Goal: Information Seeking & Learning: Learn about a topic

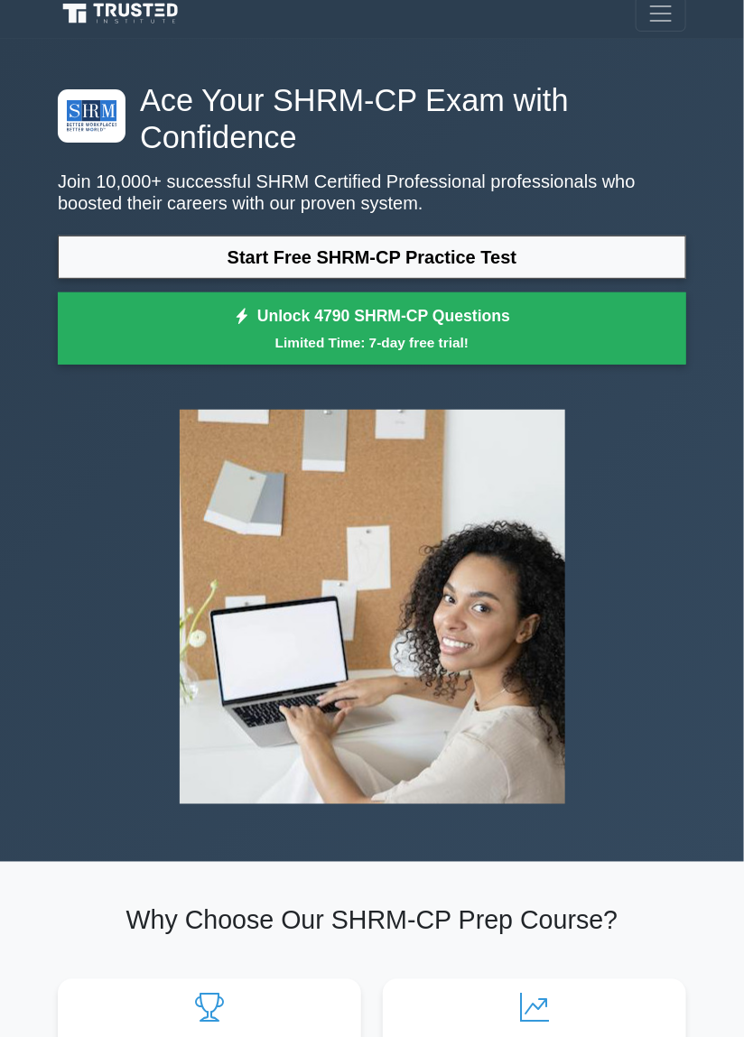
scroll to position [6, 0]
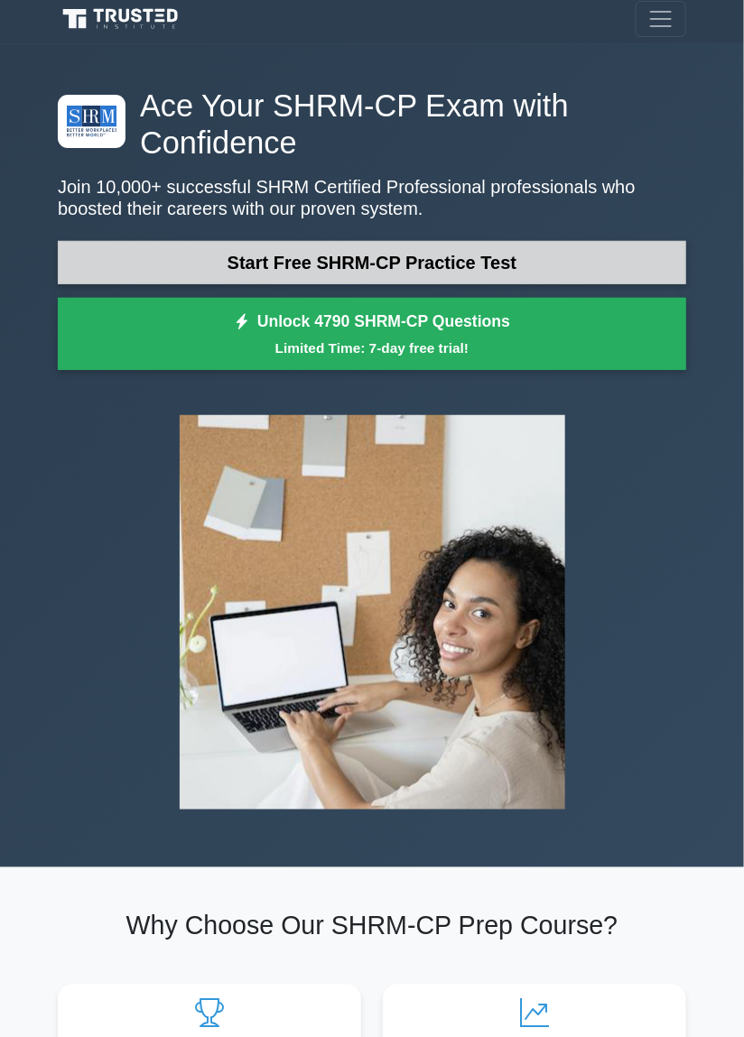
click at [443, 266] on link "Start Free SHRM-CP Practice Test" at bounding box center [372, 262] width 628 height 43
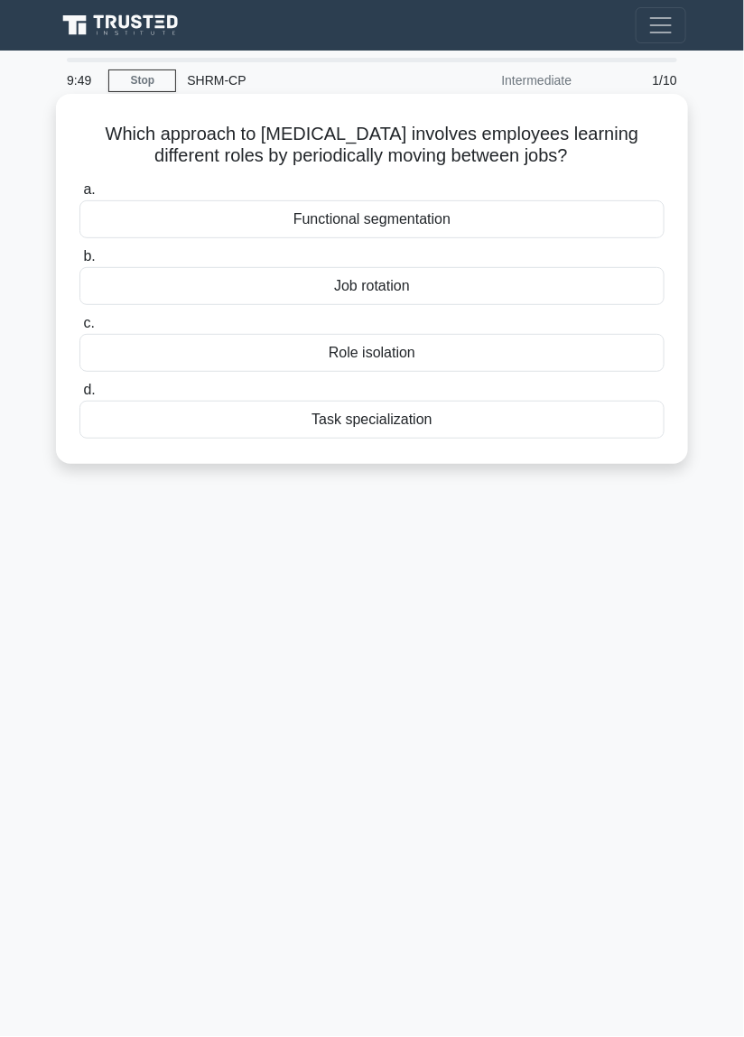
click at [449, 292] on div "Job rotation" at bounding box center [371, 286] width 585 height 38
click at [79, 263] on input "b. Job rotation" at bounding box center [79, 257] width 0 height 12
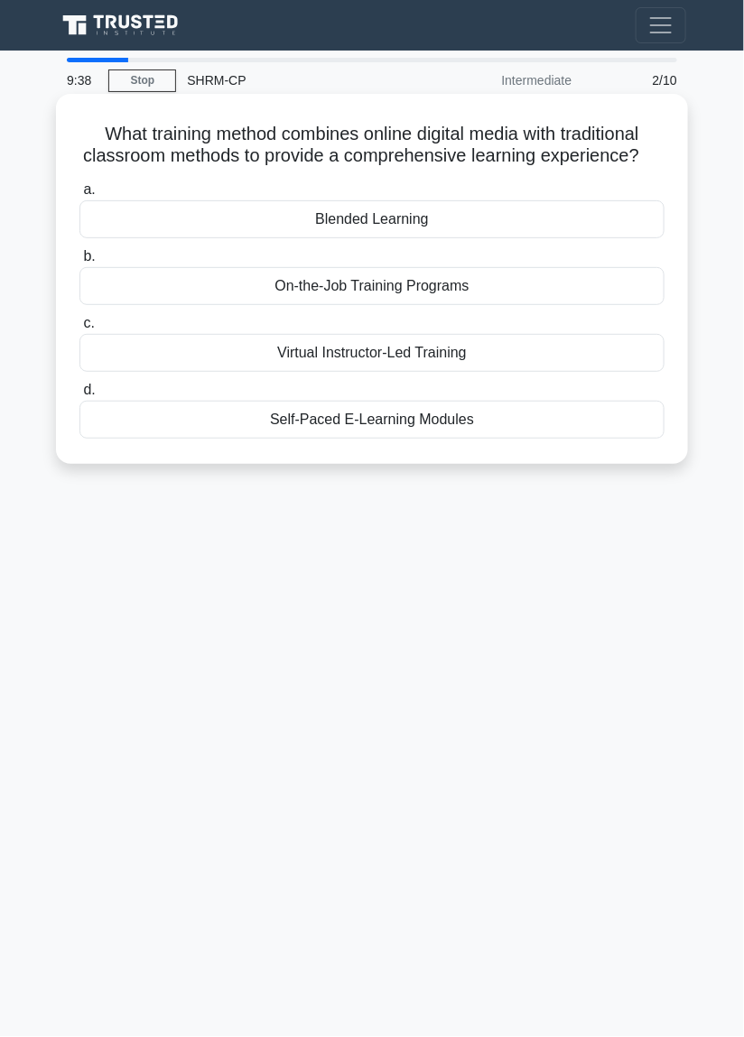
click at [415, 217] on div "Blended Learning" at bounding box center [371, 219] width 585 height 38
click at [79, 196] on input "a. Blended Learning" at bounding box center [79, 190] width 0 height 12
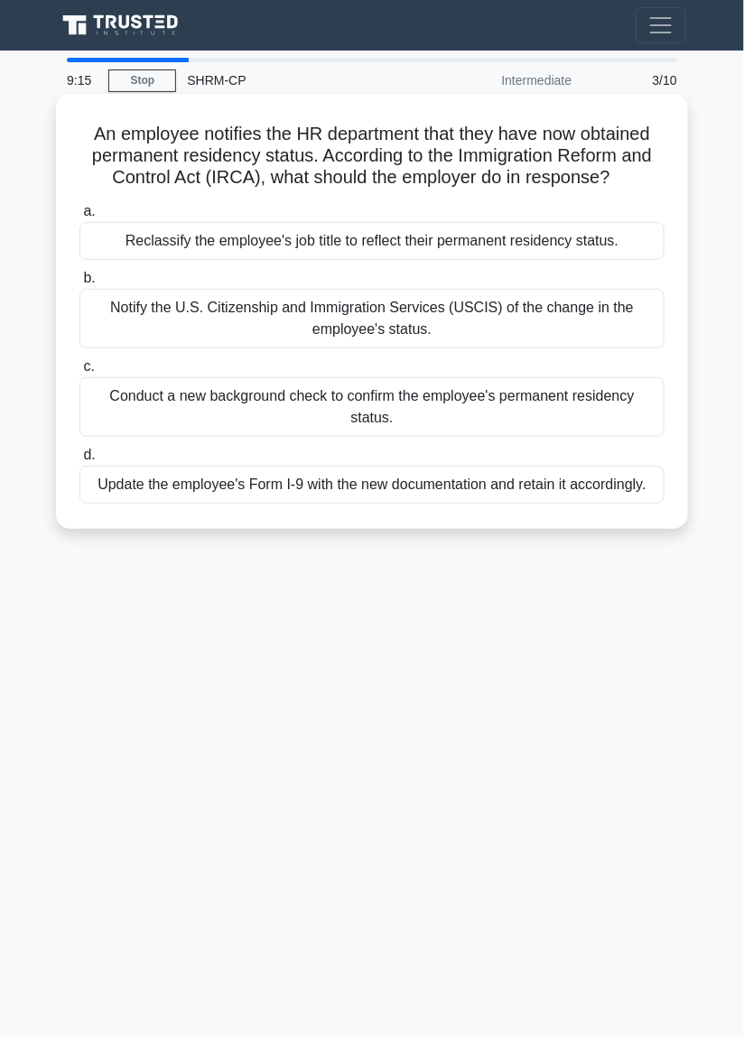
click at [492, 251] on div "Reclassify the employee's job title to reflect their permanent residency status." at bounding box center [371, 241] width 585 height 38
click at [79, 218] on input "a. Reclassify the employee's job title to reflect their permanent residency sta…" at bounding box center [79, 212] width 0 height 12
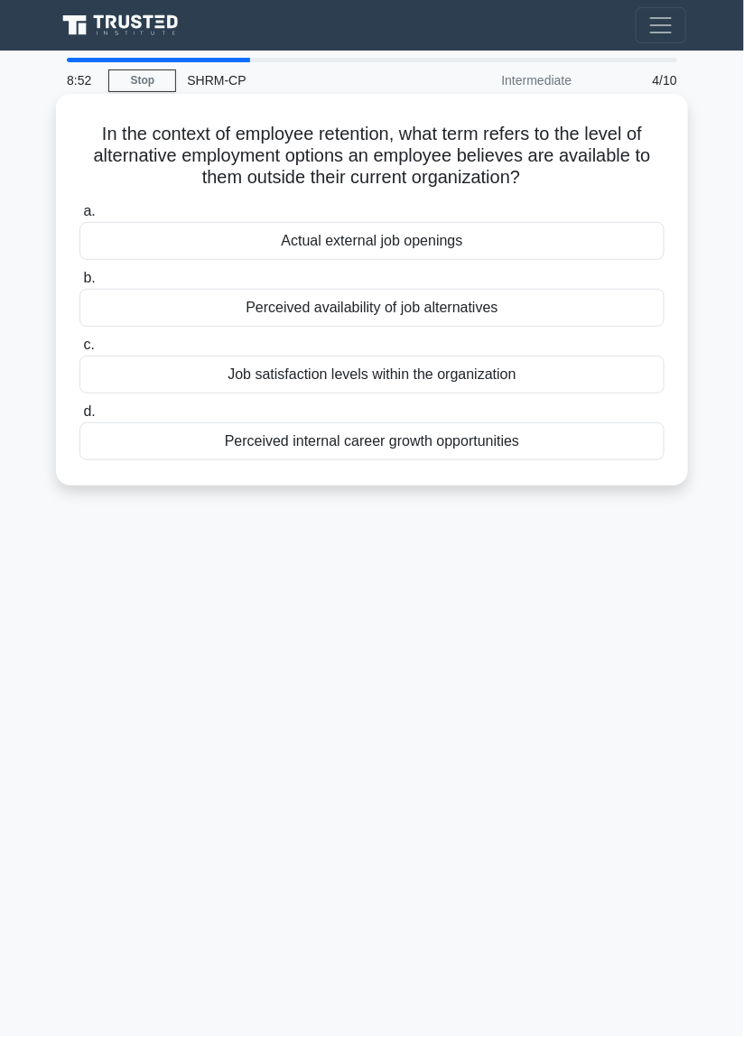
click at [459, 246] on div "Actual external job openings" at bounding box center [371, 241] width 585 height 38
click at [79, 218] on input "a. Actual external job openings" at bounding box center [79, 212] width 0 height 12
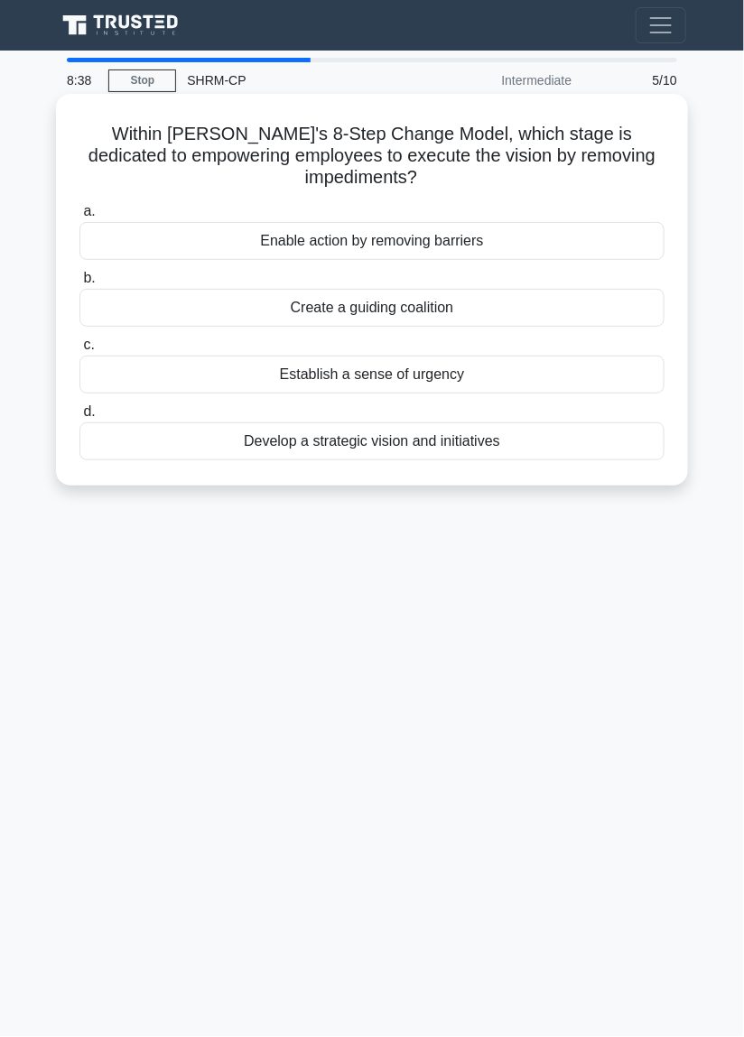
click at [433, 444] on div "Develop a strategic vision and initiatives" at bounding box center [371, 441] width 585 height 38
click at [79, 418] on input "d. Develop a strategic vision and initiatives" at bounding box center [79, 412] width 0 height 12
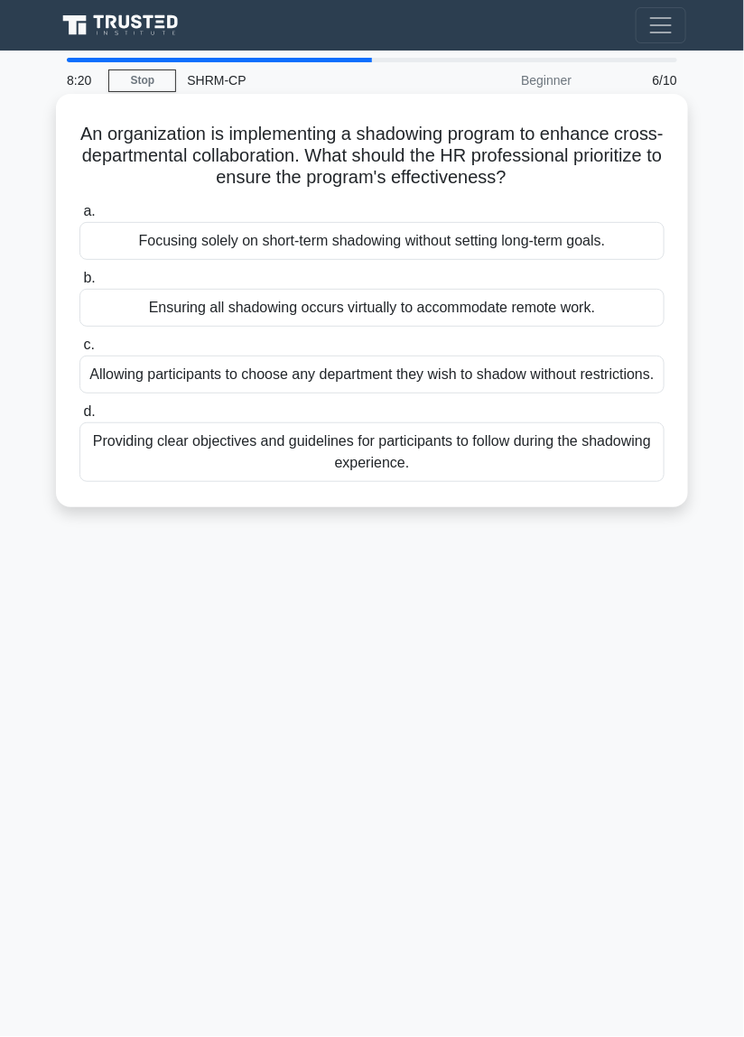
click at [452, 470] on div "Providing clear objectives and guidelines for participants to follow during the…" at bounding box center [371, 452] width 585 height 60
click at [79, 418] on input "d. Providing clear objectives and guidelines for participants to follow during …" at bounding box center [79, 412] width 0 height 12
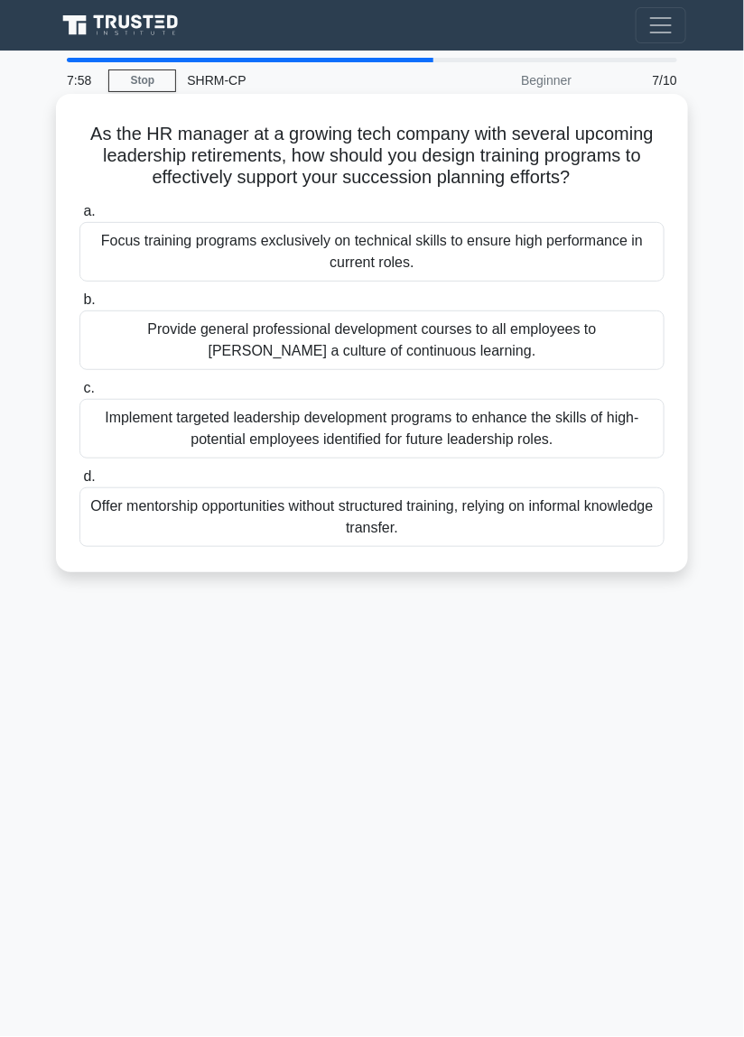
click at [292, 437] on div "Implement targeted leadership development programs to enhance the skills of hig…" at bounding box center [371, 429] width 585 height 60
click at [79, 394] on input "c. Implement targeted leadership development programs to enhance the skills of …" at bounding box center [79, 389] width 0 height 12
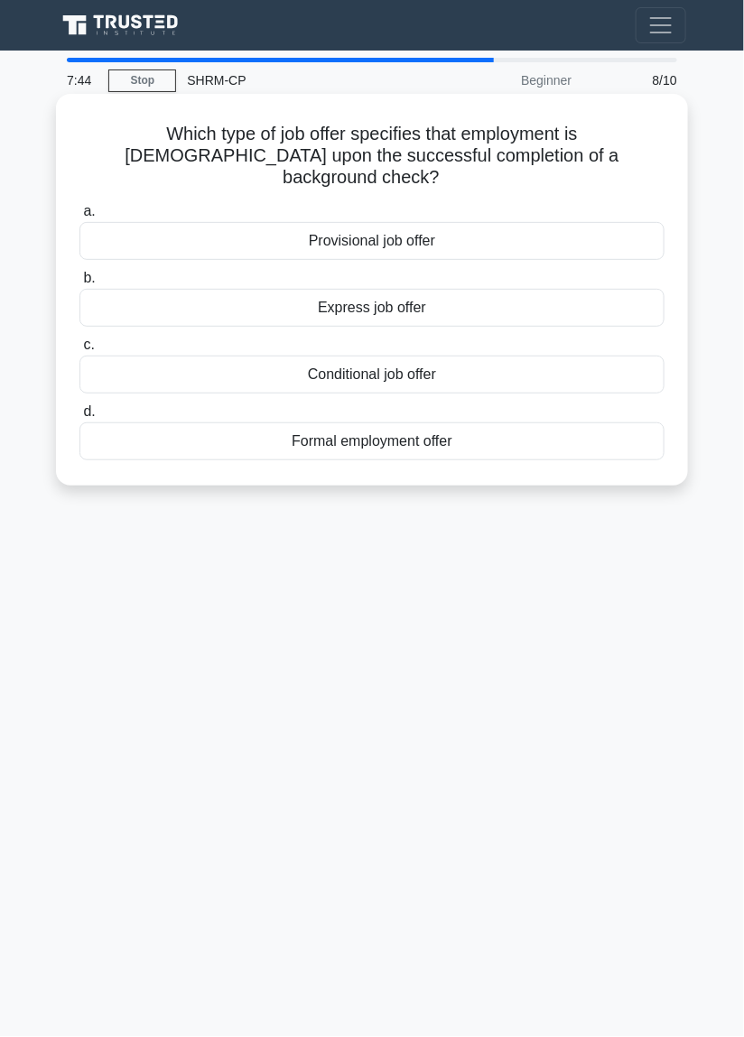
click at [334, 361] on div "Conditional job offer" at bounding box center [371, 375] width 585 height 38
click at [79, 351] on input "c. Conditional job offer" at bounding box center [79, 345] width 0 height 12
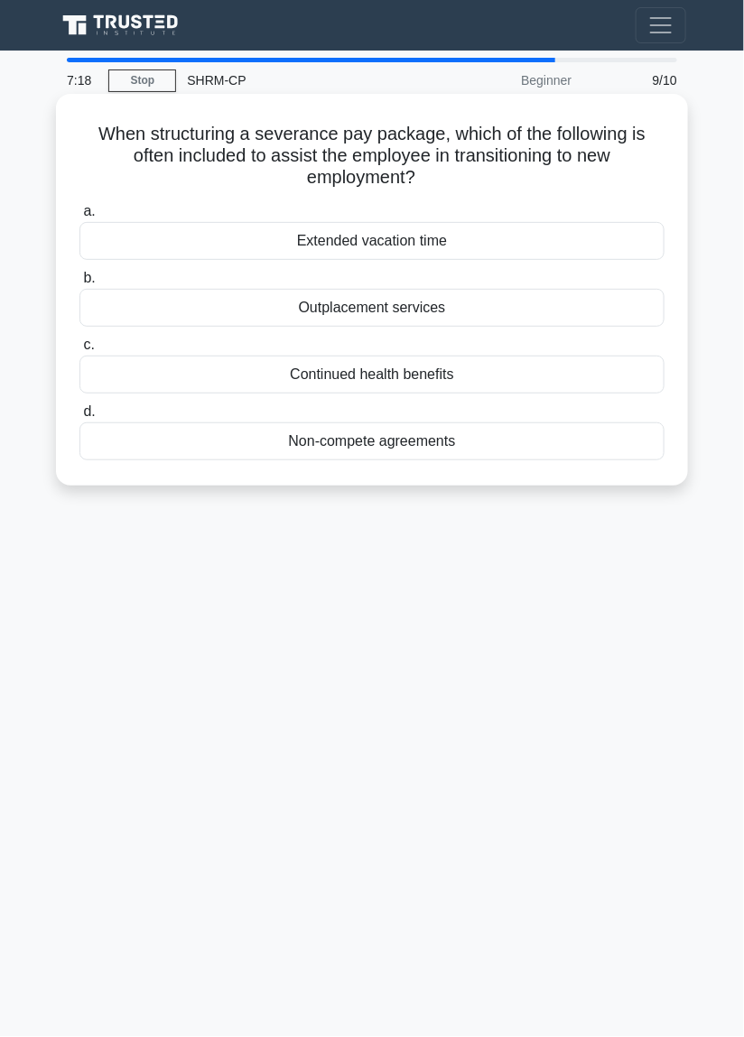
click at [319, 394] on div "Continued health benefits" at bounding box center [371, 375] width 585 height 38
click at [79, 351] on input "c. Continued health benefits" at bounding box center [79, 345] width 0 height 12
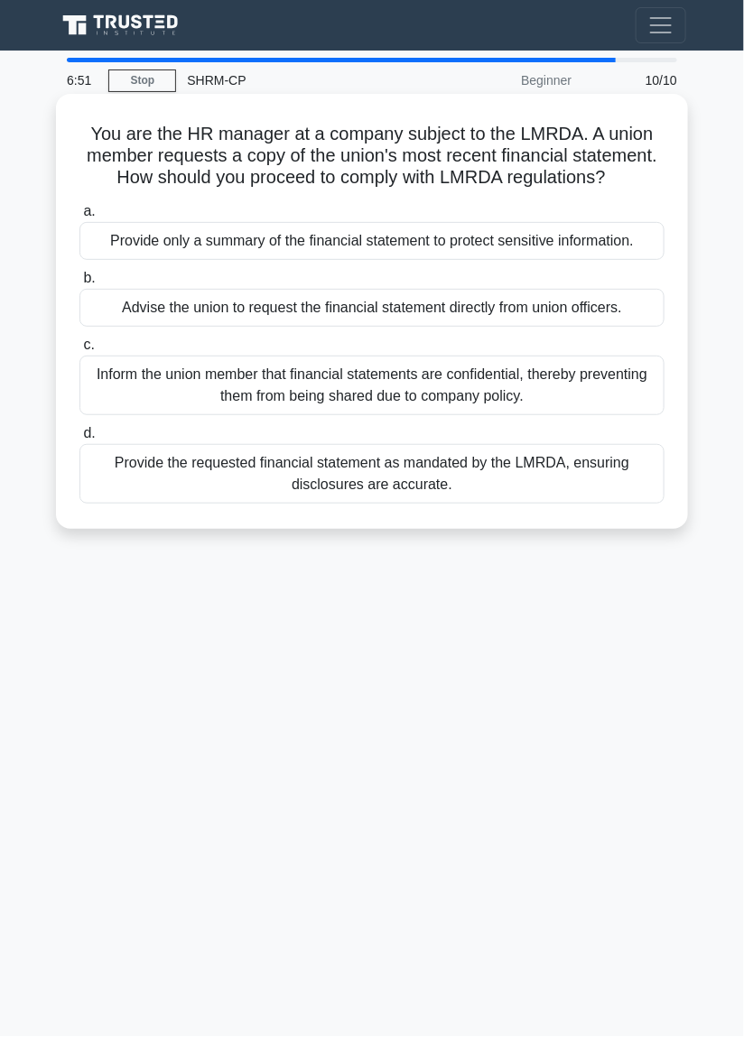
click at [342, 480] on div "Provide the requested financial statement as mandated by the LMRDA, ensuring di…" at bounding box center [371, 474] width 585 height 60
click at [79, 440] on input "d. Provide the requested financial statement as mandated by the LMRDA, ensuring…" at bounding box center [79, 434] width 0 height 12
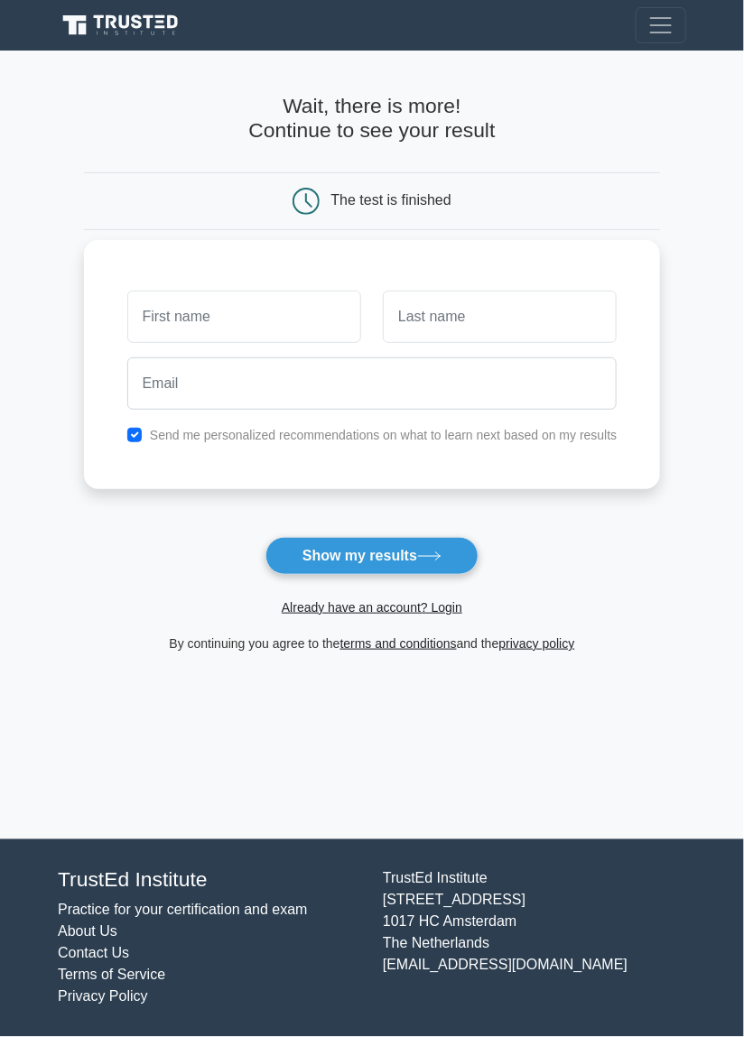
click at [231, 327] on input "text" at bounding box center [244, 317] width 234 height 52
type input "Sun"
click at [475, 316] on input "text" at bounding box center [500, 317] width 234 height 52
type input "Tri"
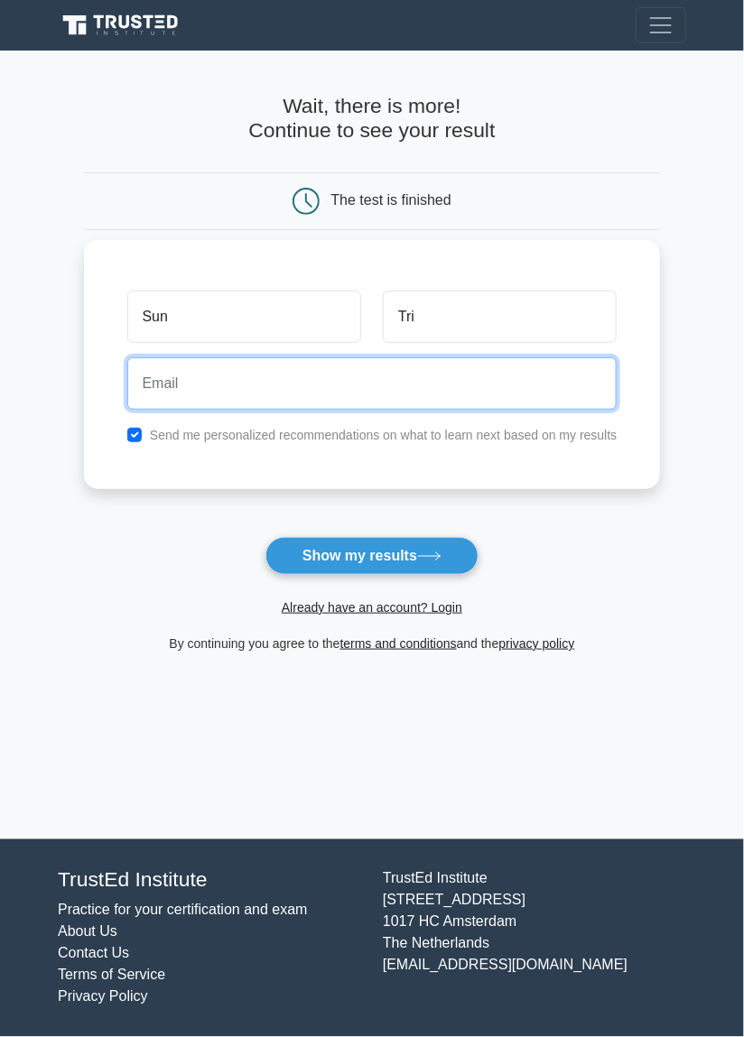
click at [337, 378] on input "email" at bounding box center [372, 383] width 490 height 52
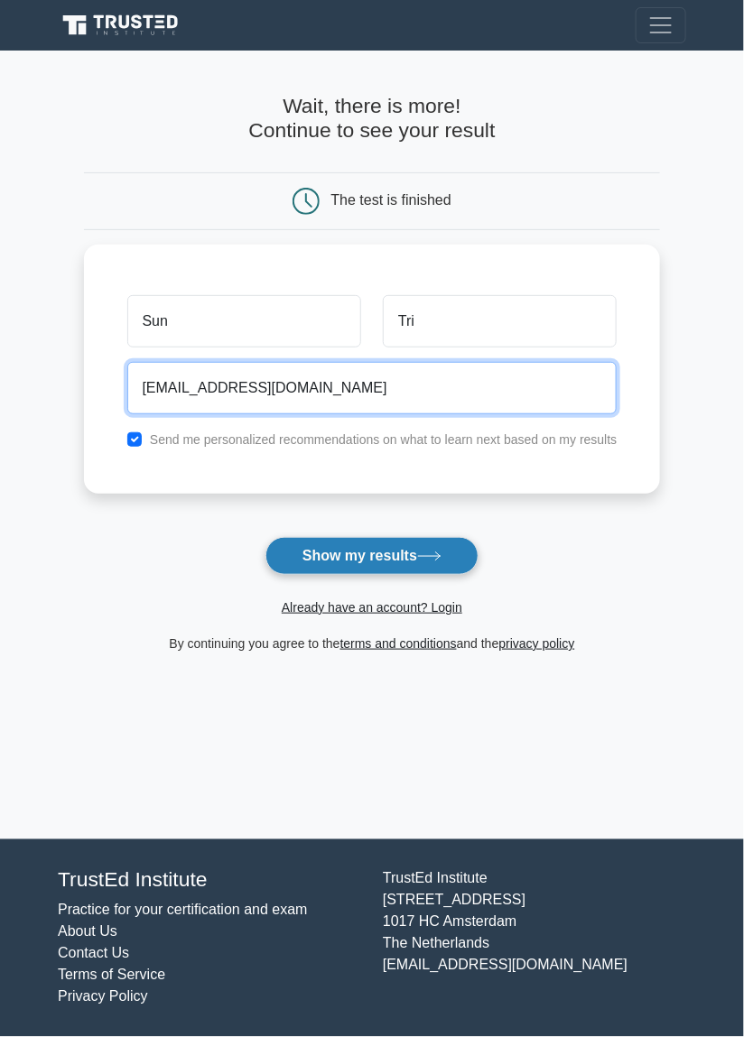
type input "sunetri71@gmail.com"
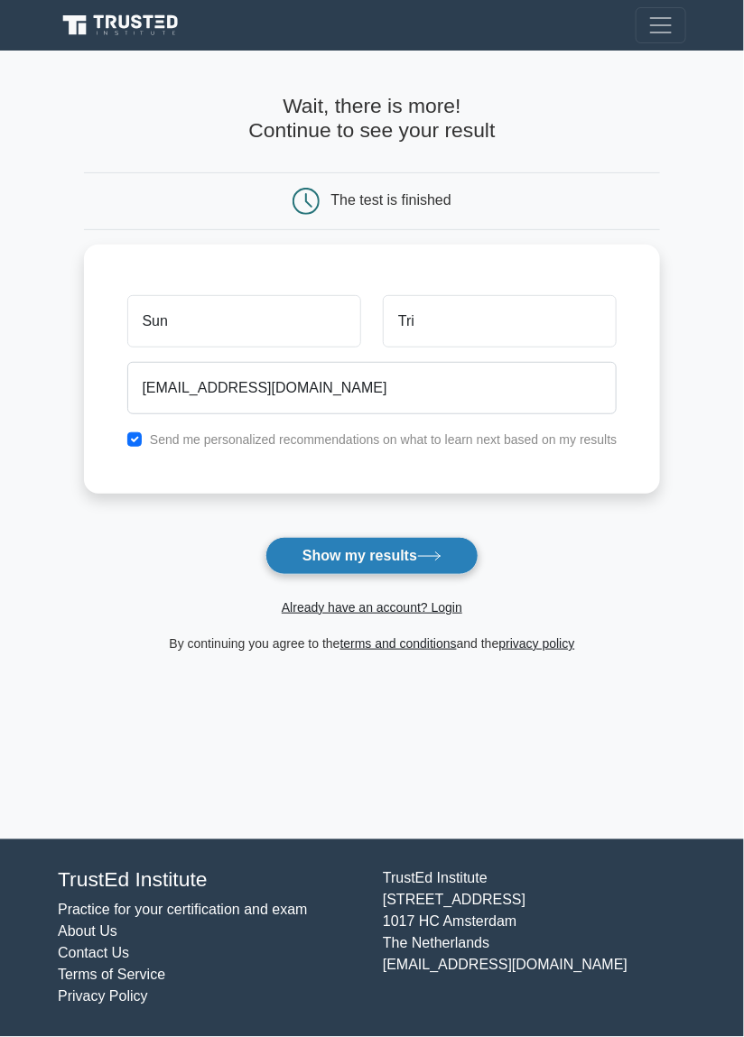
click at [405, 561] on button "Show my results" at bounding box center [371, 556] width 213 height 38
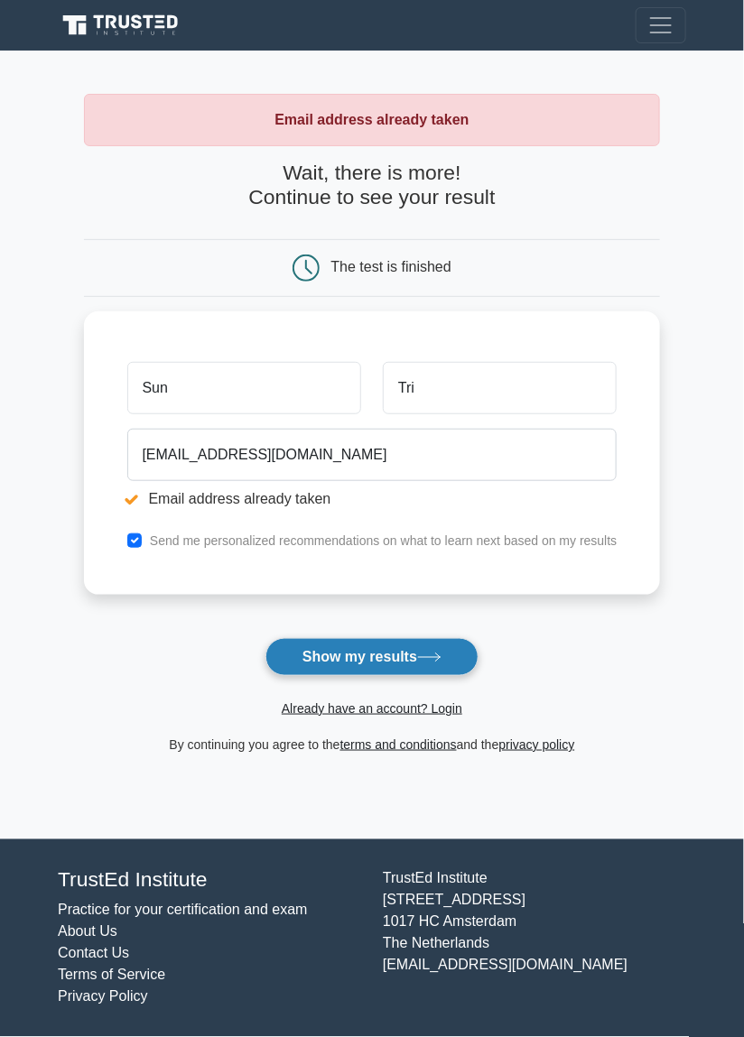
click at [406, 659] on button "Show my results" at bounding box center [371, 657] width 213 height 38
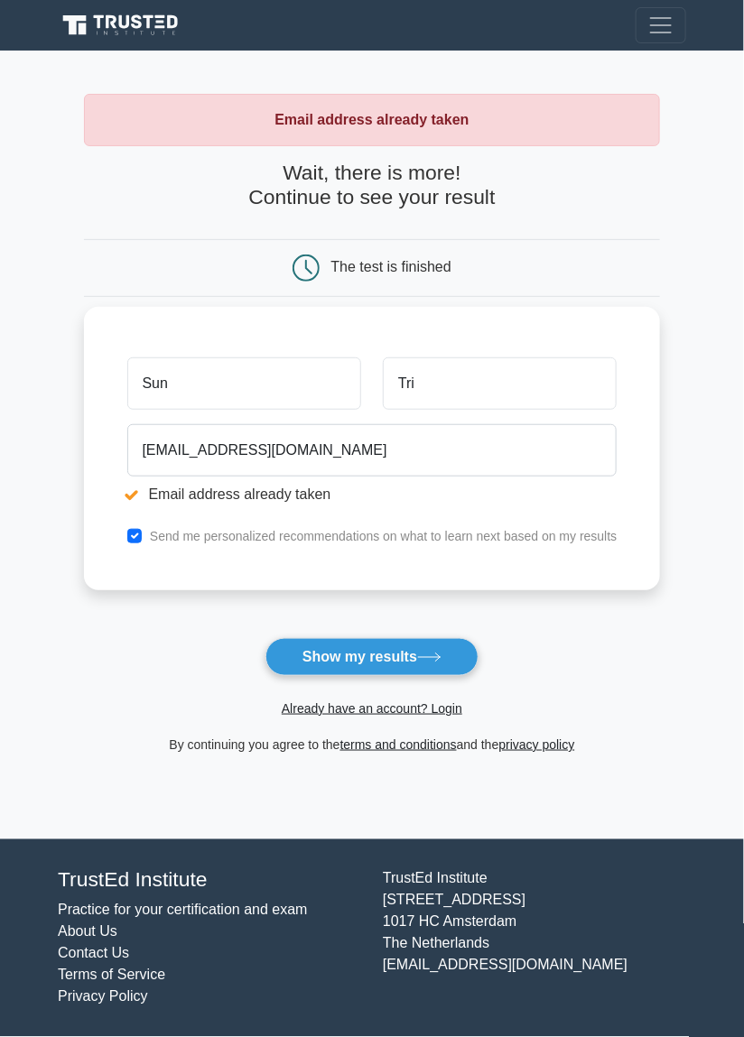
click at [217, 391] on input "Sun" at bounding box center [244, 383] width 234 height 52
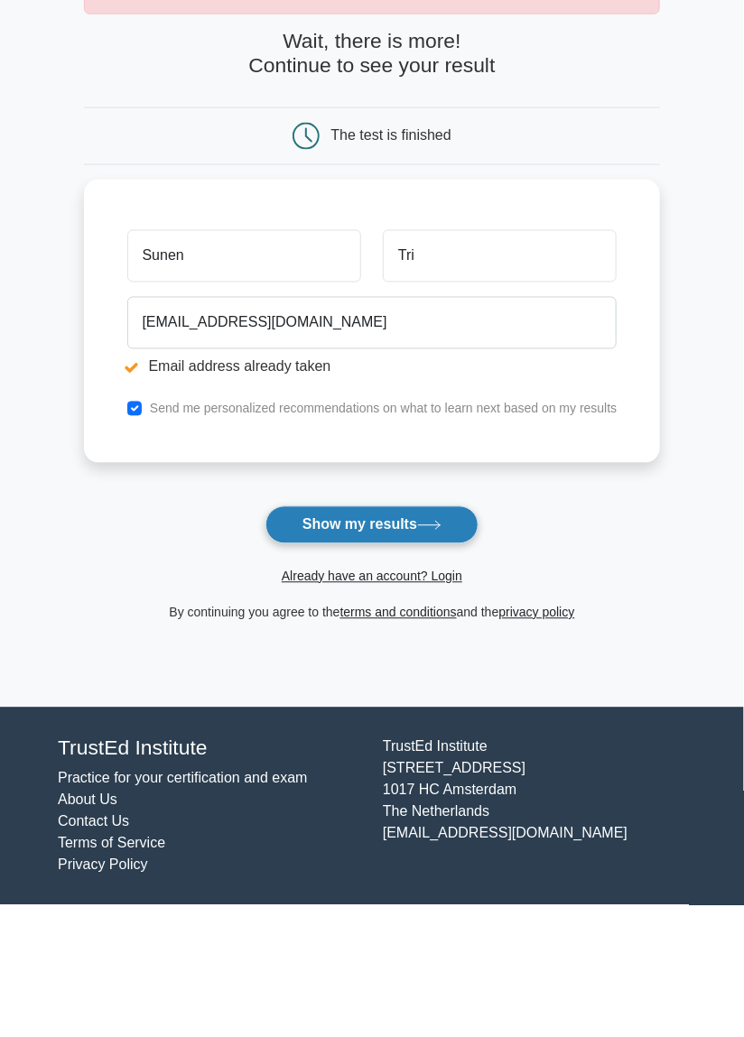
type input "Sunen"
click at [401, 662] on button "Show my results" at bounding box center [371, 657] width 213 height 38
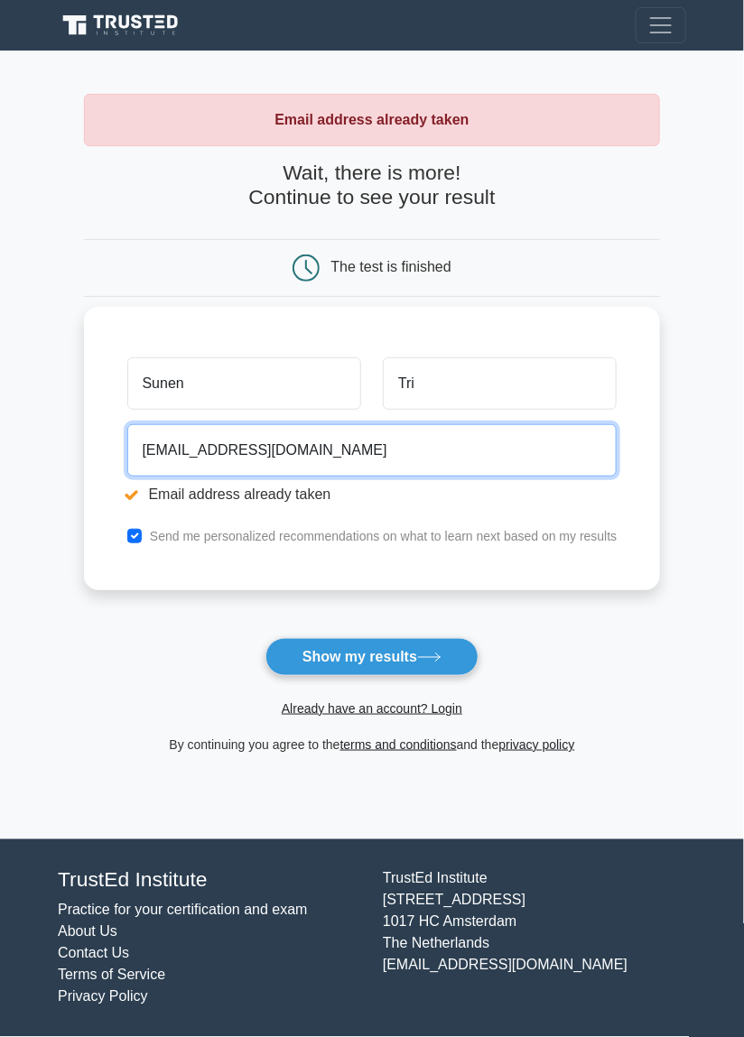
click at [368, 459] on input "sunetri71@gmail.com" at bounding box center [372, 450] width 490 height 52
type input "sunetri71"
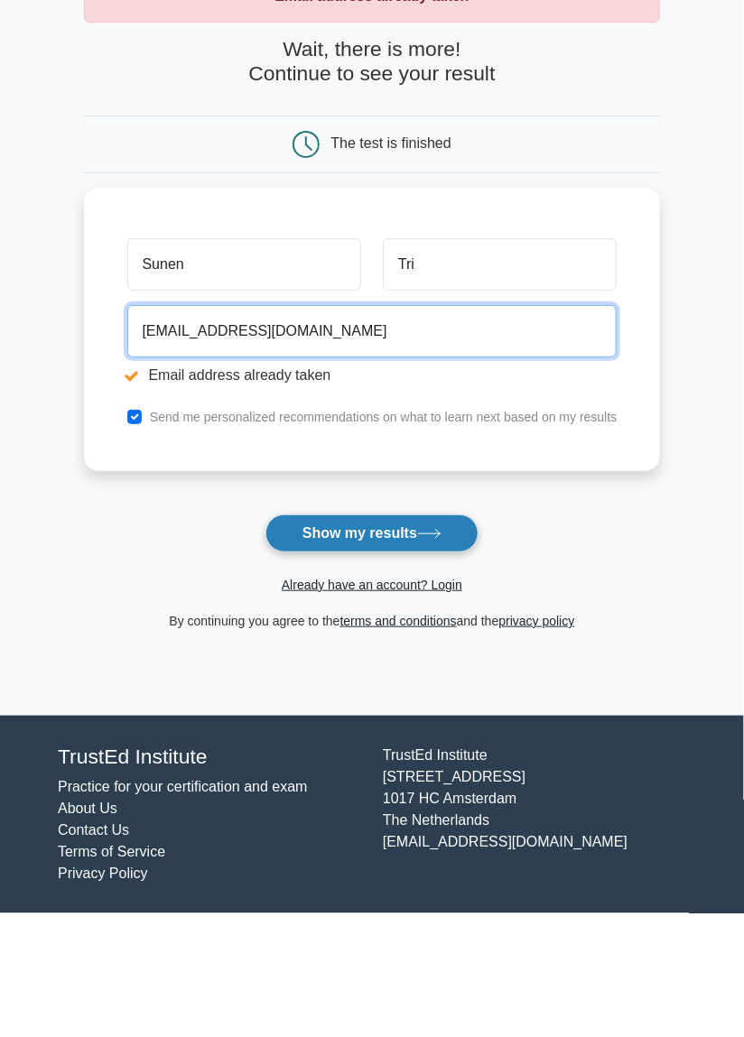
type input "sunena_trisal@yahoo.com"
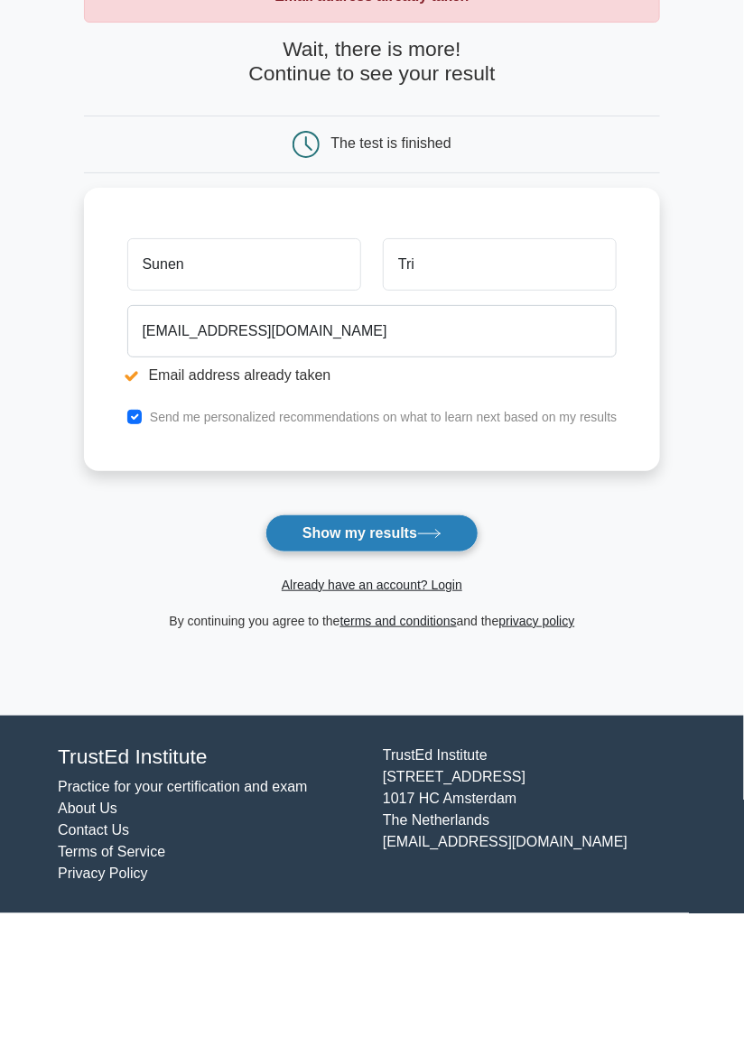
click at [397, 662] on button "Show my results" at bounding box center [371, 657] width 213 height 38
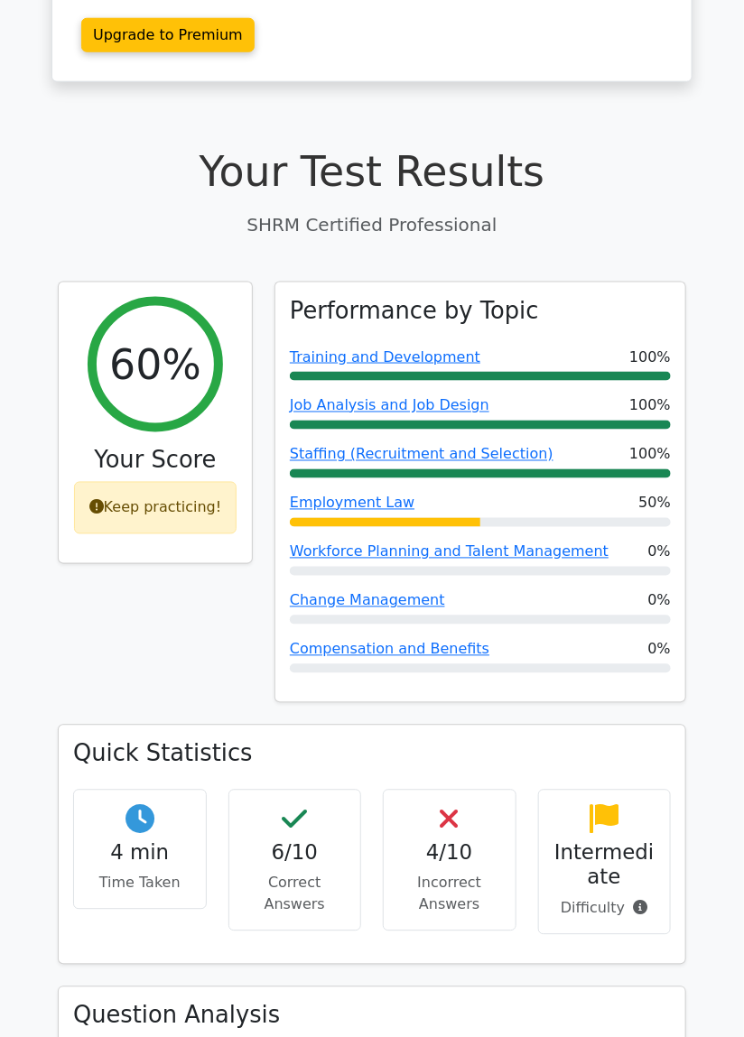
scroll to position [387, 0]
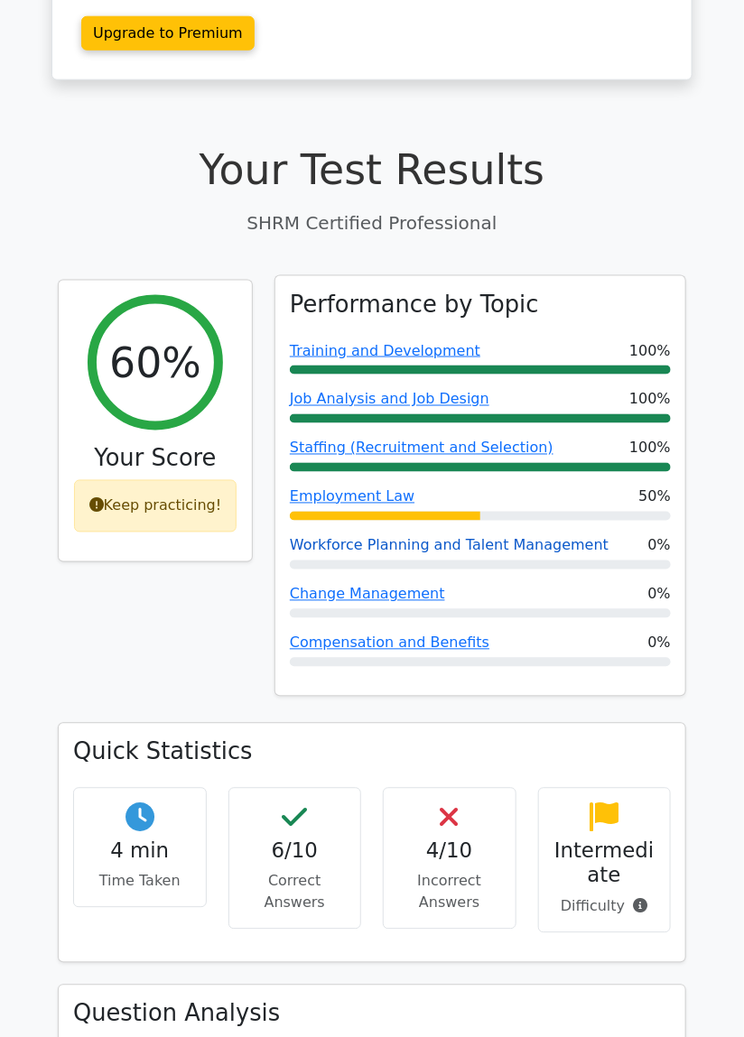
click at [375, 537] on link "Workforce Planning and Talent Management" at bounding box center [449, 545] width 319 height 17
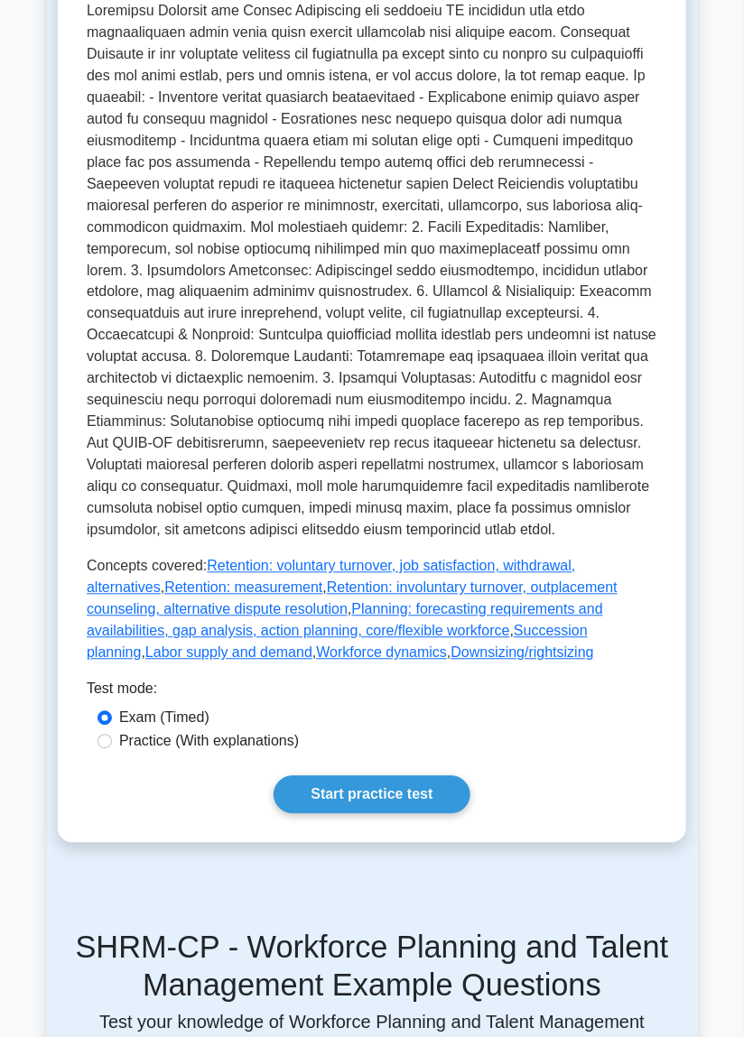
scroll to position [499, 0]
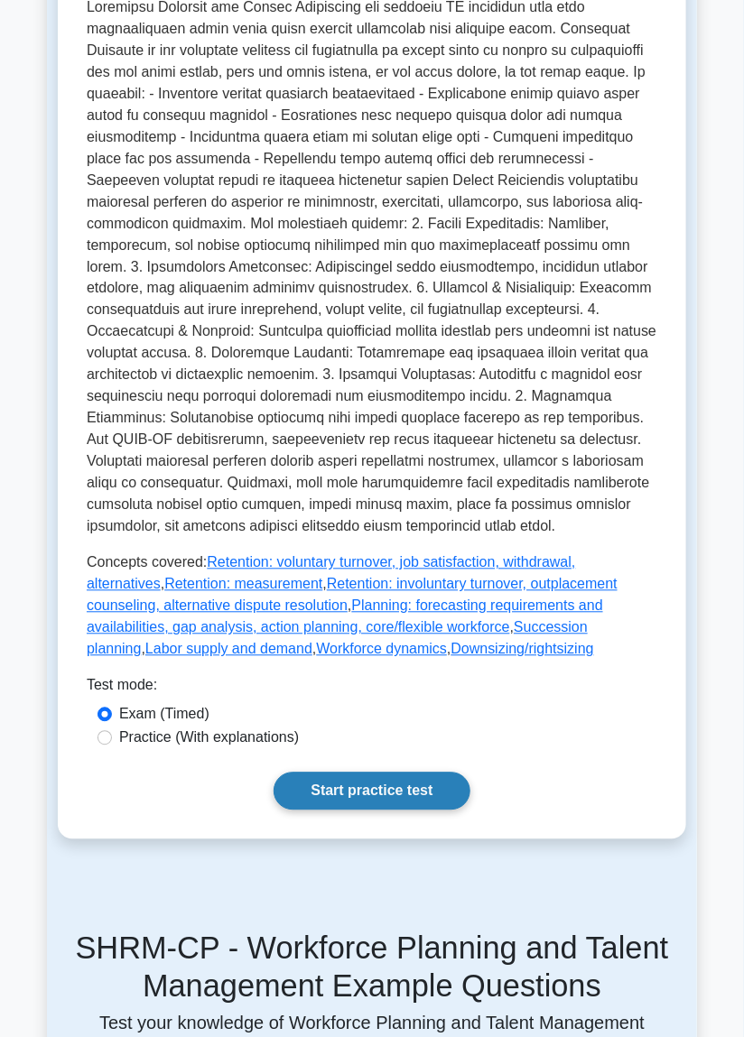
click at [376, 800] on link "Start practice test" at bounding box center [372, 792] width 196 height 38
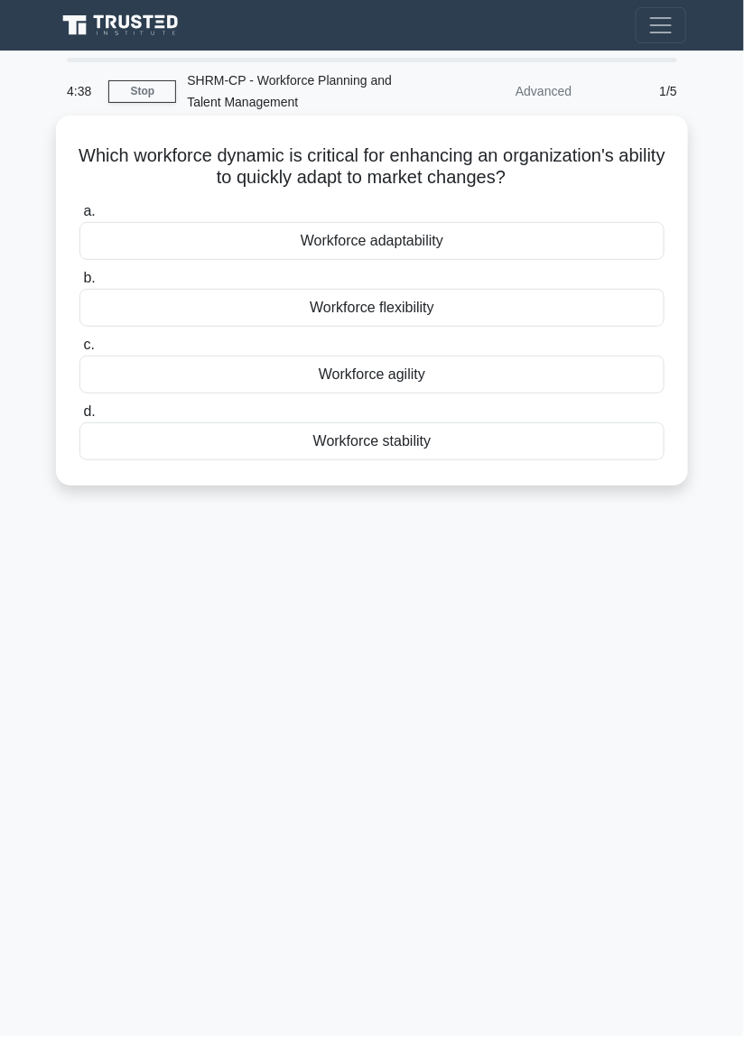
click at [357, 250] on div "Workforce adaptability" at bounding box center [371, 241] width 585 height 38
click at [79, 218] on input "a. Workforce adaptability" at bounding box center [79, 212] width 0 height 12
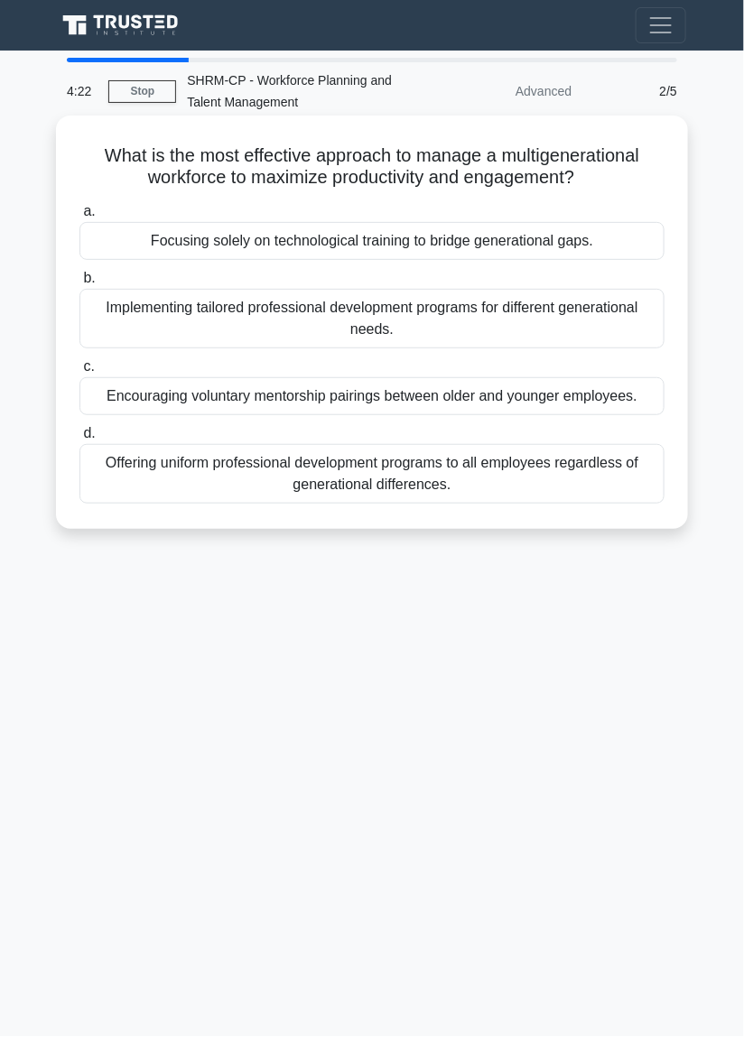
click at [370, 476] on div "Offering uniform professional development programs to all employees regardless …" at bounding box center [371, 474] width 585 height 60
click at [79, 440] on input "d. Offering uniform professional development programs to all employees regardle…" at bounding box center [79, 434] width 0 height 12
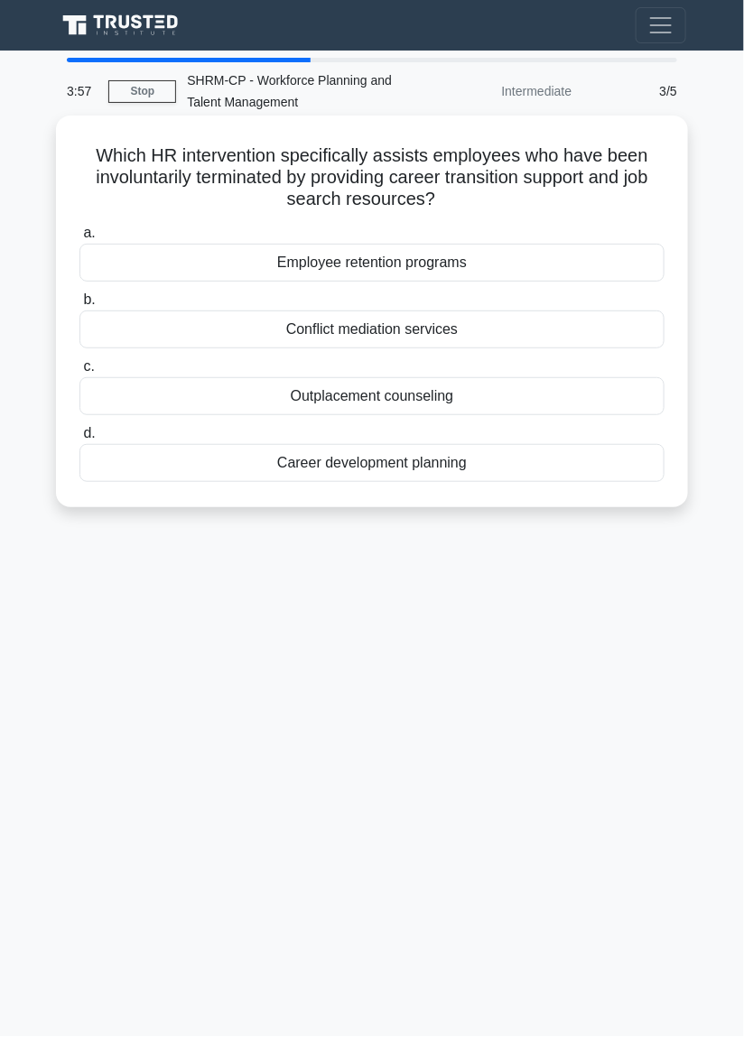
click at [341, 404] on div "Outplacement counseling" at bounding box center [371, 396] width 585 height 38
click at [79, 373] on input "c. Outplacement counseling" at bounding box center [79, 367] width 0 height 12
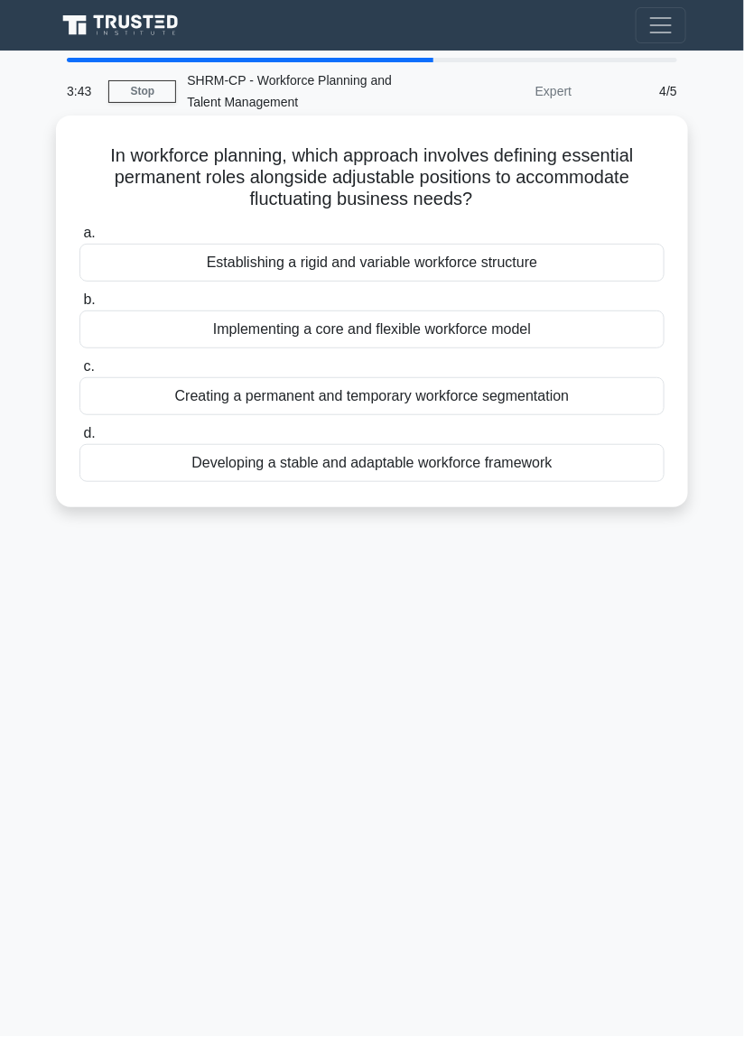
click at [332, 473] on div "Developing a stable and adaptable workforce framework" at bounding box center [371, 463] width 585 height 38
click at [79, 440] on input "d. Developing a stable and adaptable workforce framework" at bounding box center [79, 434] width 0 height 12
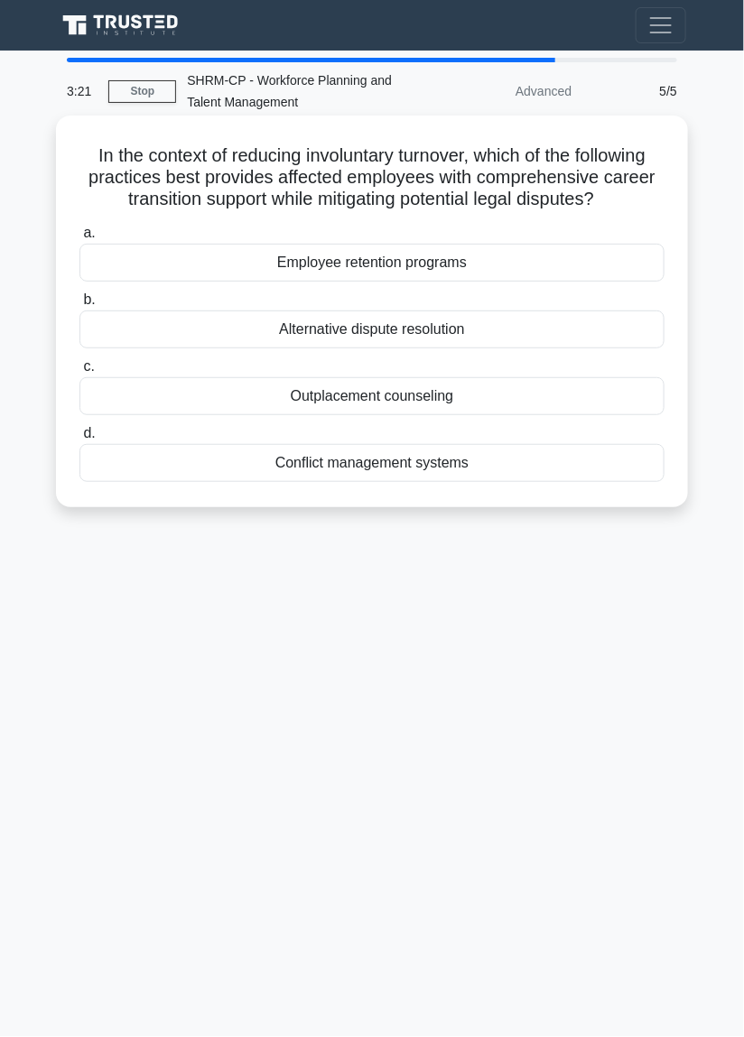
click at [301, 272] on div "Employee retention programs" at bounding box center [371, 263] width 585 height 38
click at [79, 239] on input "a. Employee retention programs" at bounding box center [79, 233] width 0 height 12
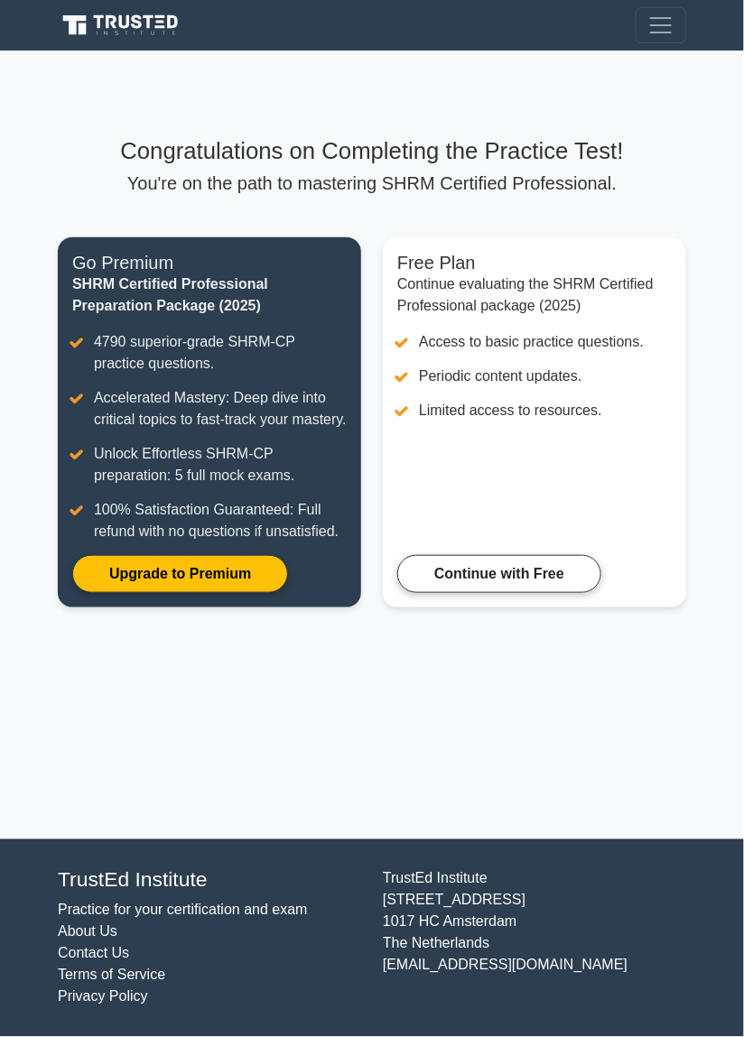
scroll to position [87, 0]
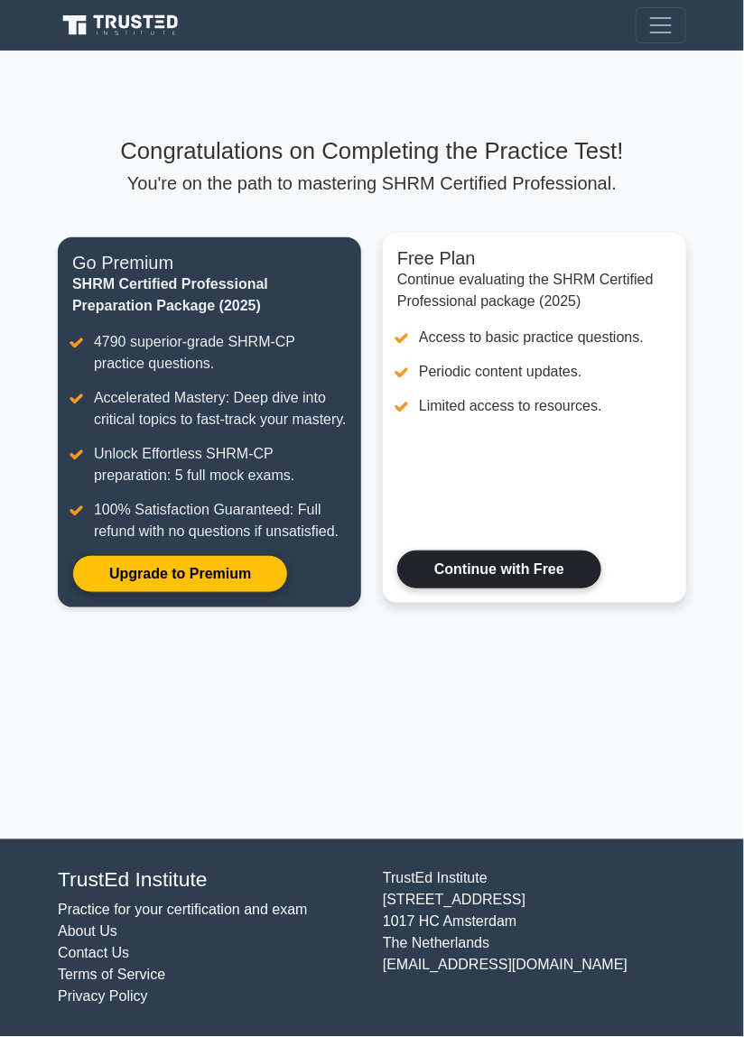
click at [461, 551] on link "Continue with Free" at bounding box center [499, 570] width 204 height 38
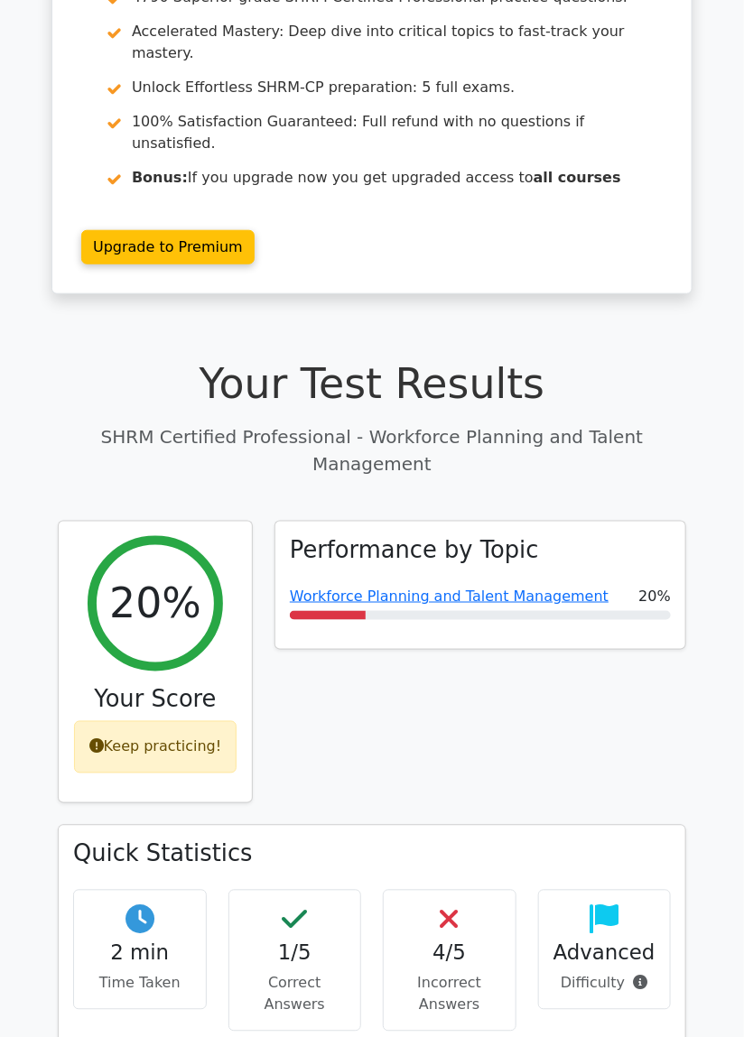
scroll to position [179, 0]
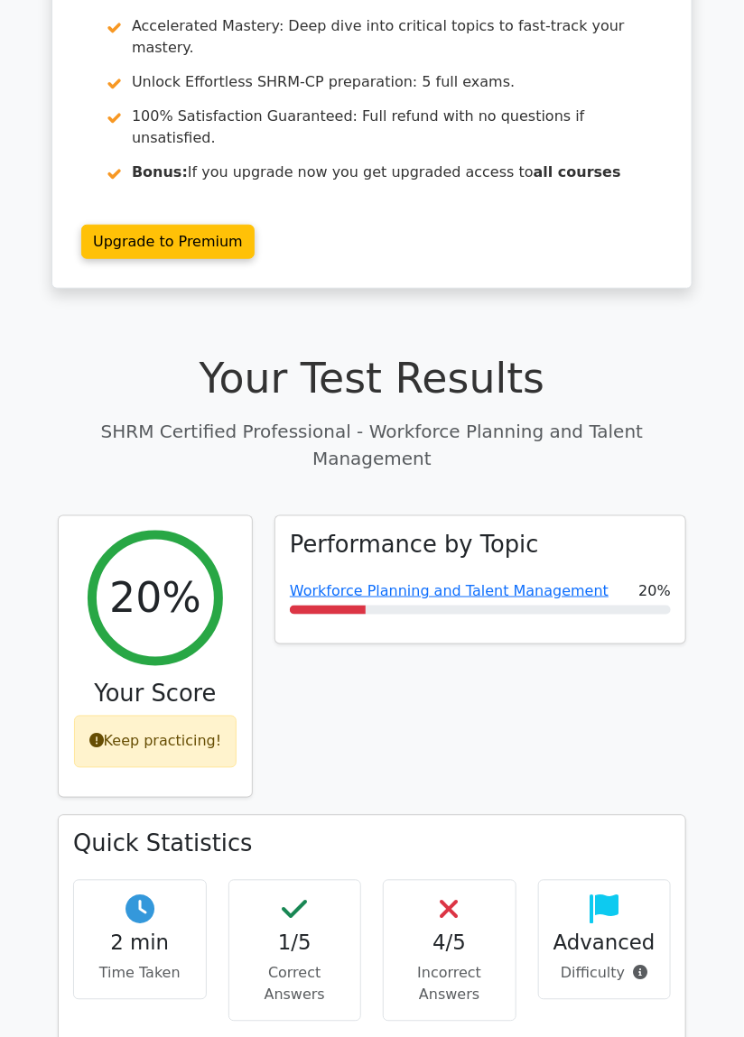
click at [468, 880] on div "4/5 Incorrect Answers" at bounding box center [450, 951] width 134 height 142
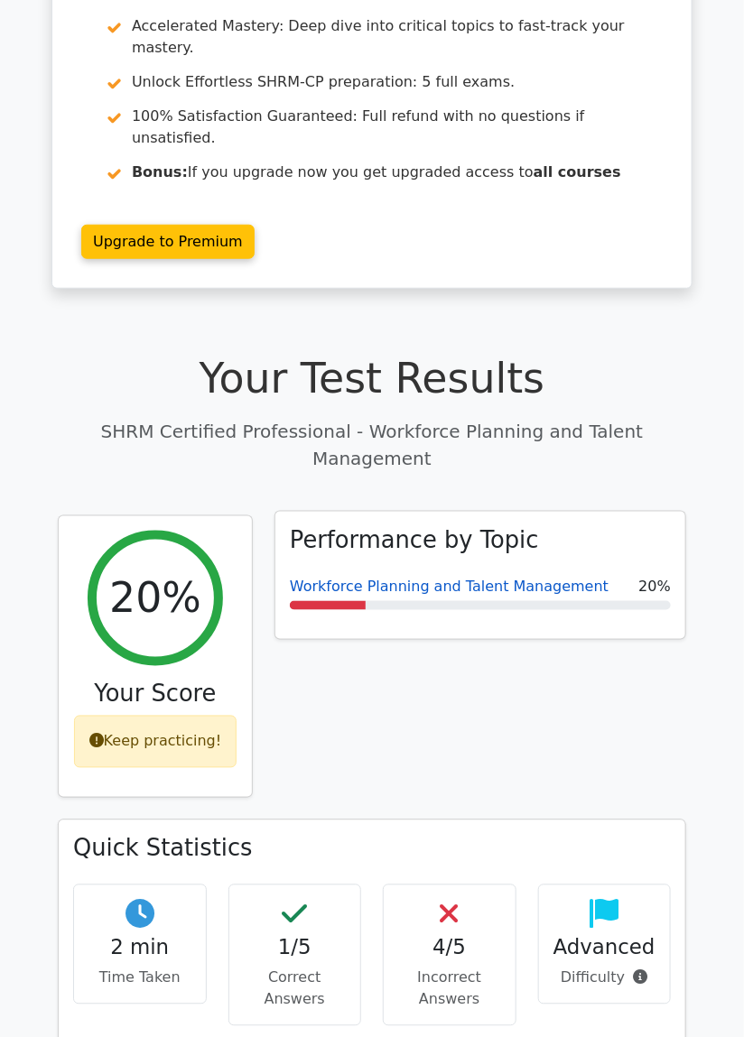
click at [366, 578] on link "Workforce Planning and Talent Management" at bounding box center [449, 586] width 319 height 17
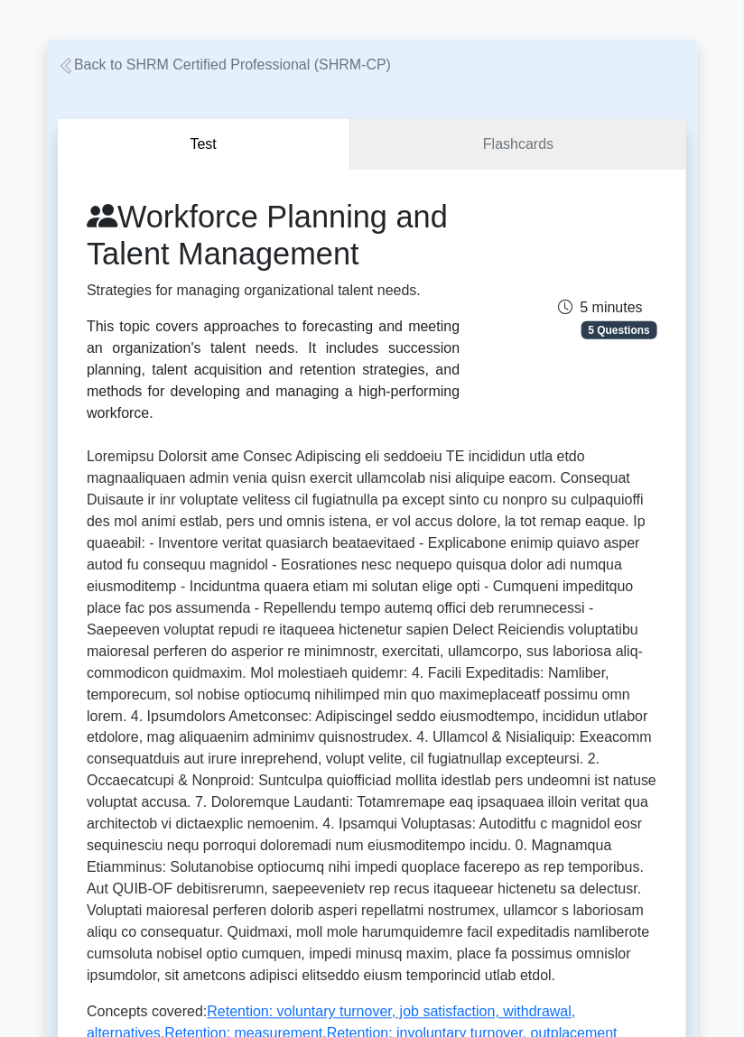
scroll to position [58, 0]
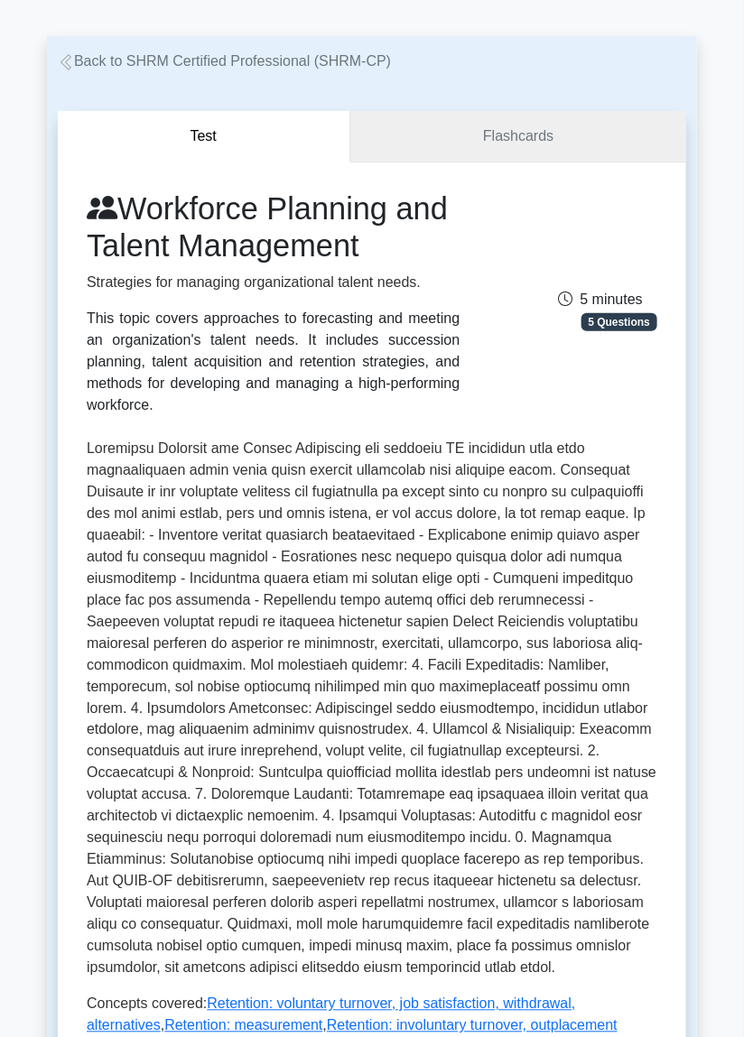
click at [521, 133] on link "Flashcards" at bounding box center [518, 136] width 336 height 51
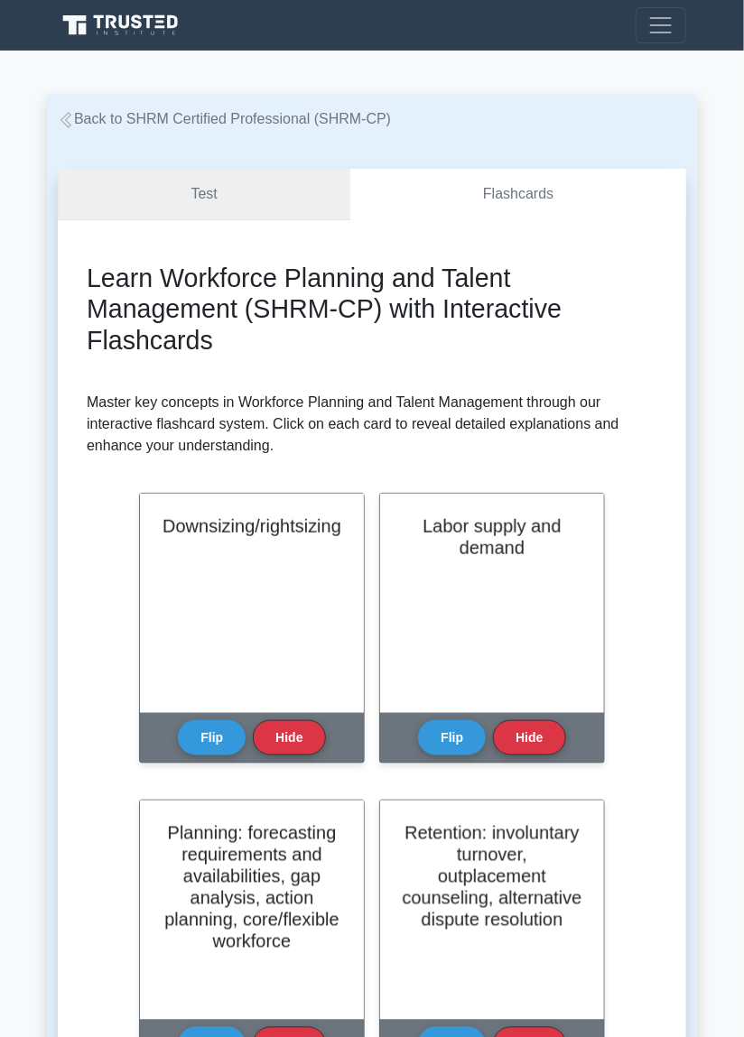
click at [262, 209] on link "Test" at bounding box center [204, 194] width 292 height 51
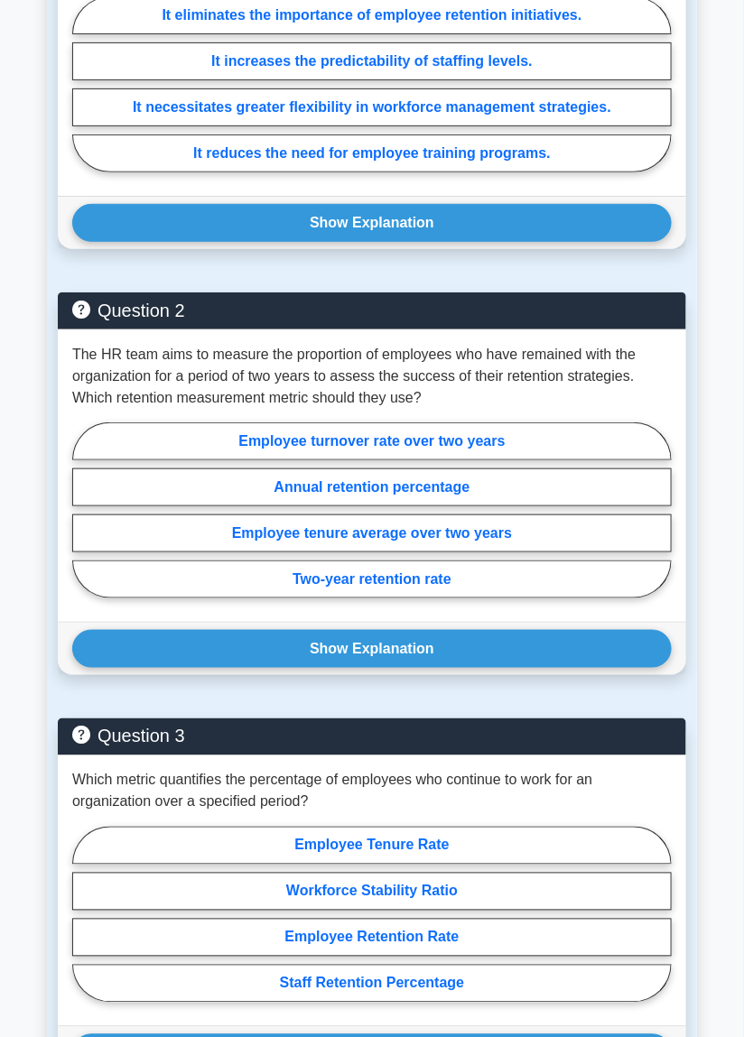
scroll to position [1692, 0]
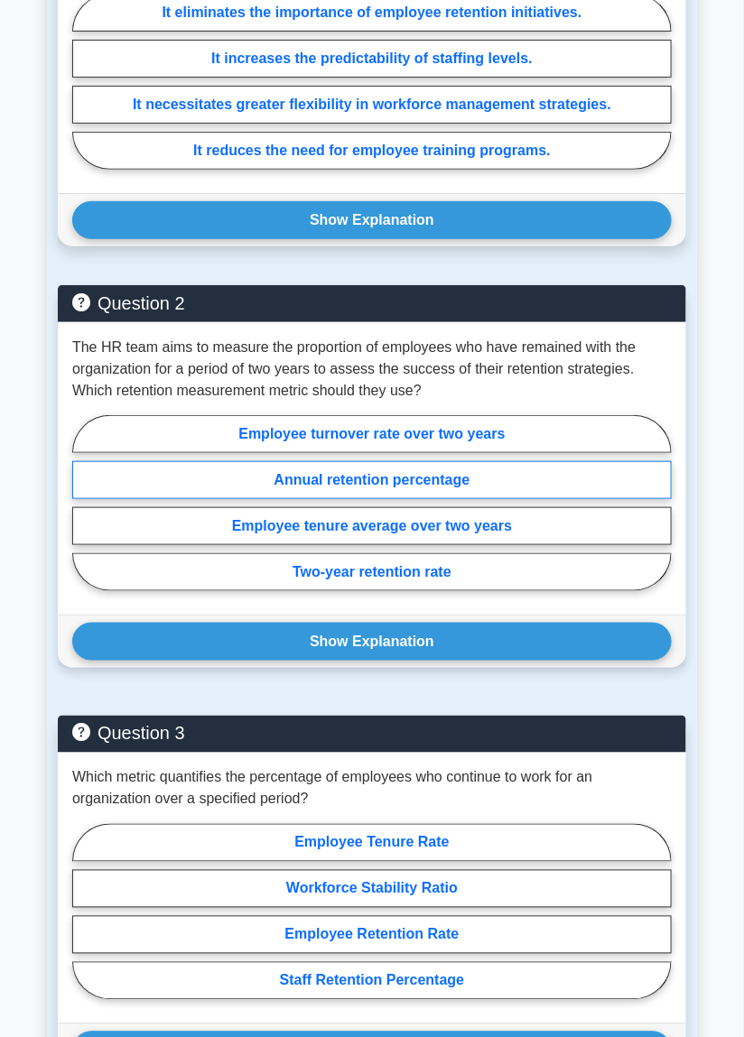
click at [171, 491] on label "Annual retention percentage" at bounding box center [371, 480] width 599 height 38
click at [84, 502] on input "Annual retention percentage" at bounding box center [78, 508] width 12 height 12
radio input "true"
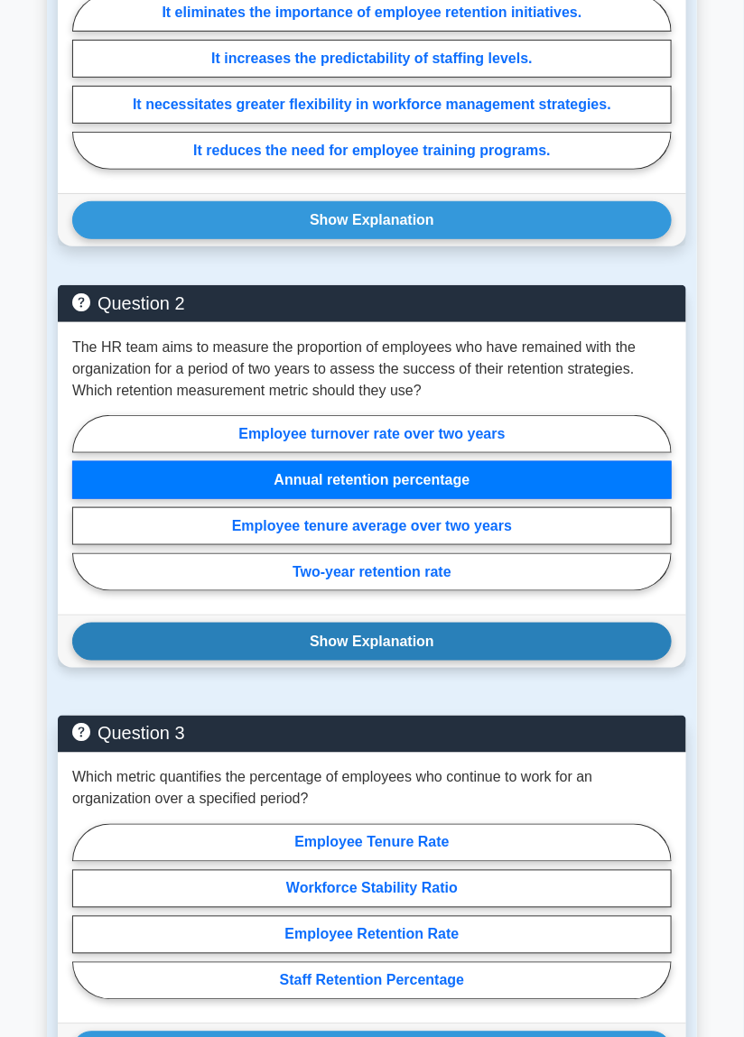
click at [199, 638] on button "Show Explanation" at bounding box center [371, 642] width 599 height 38
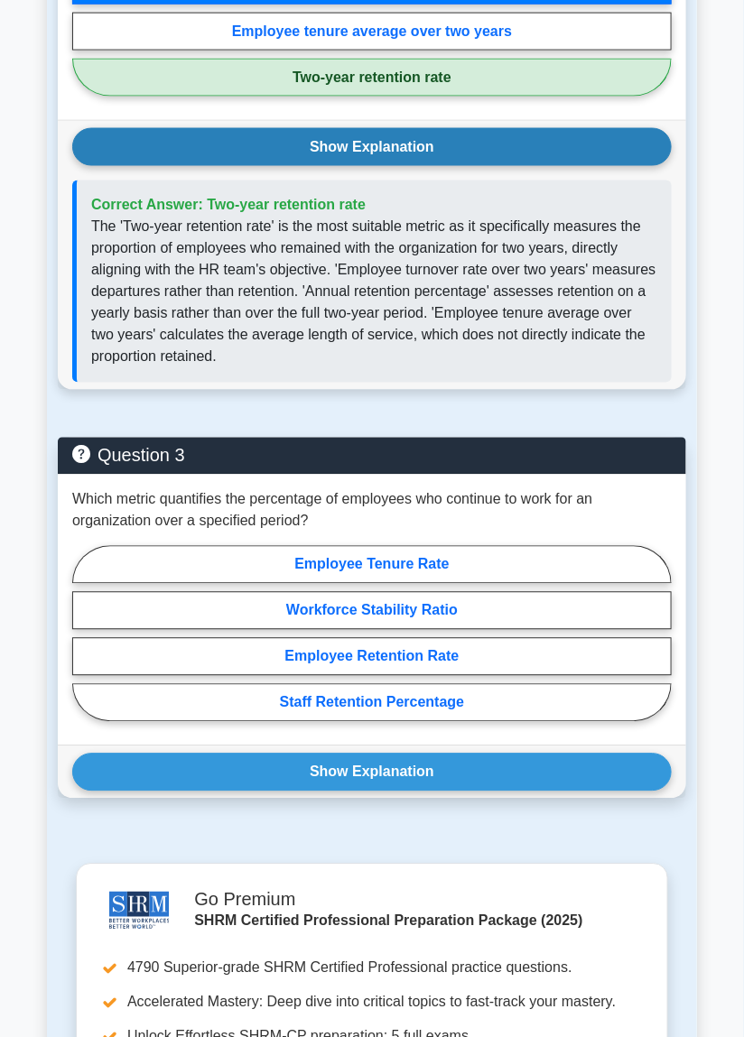
scroll to position [2188, 0]
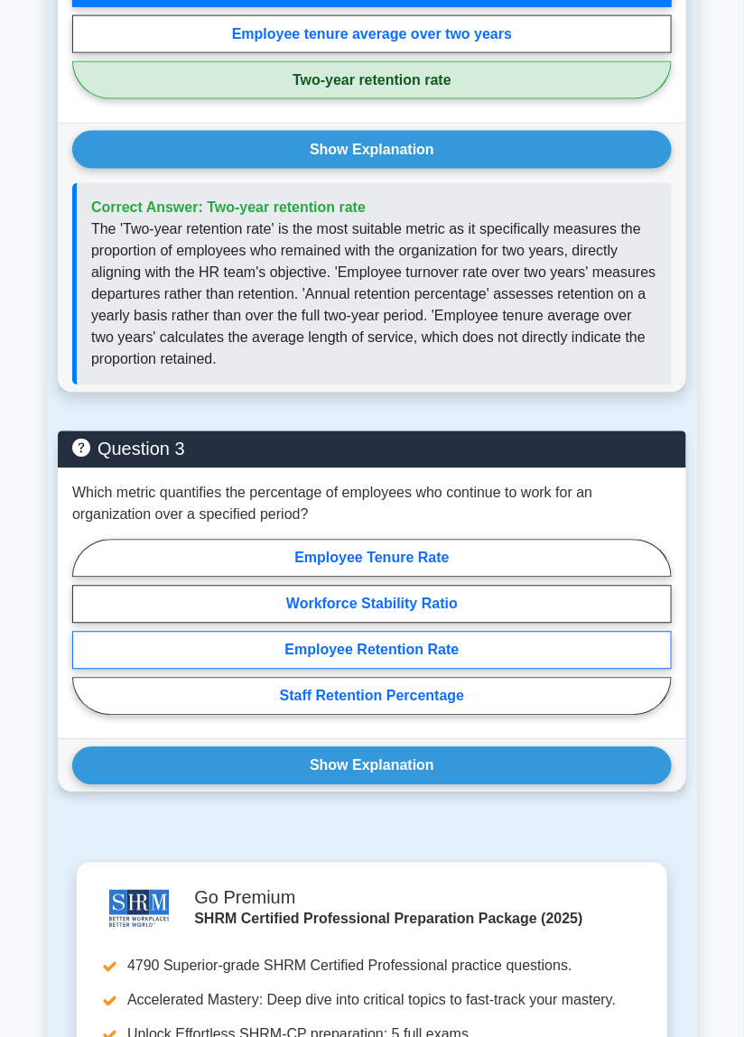
click at [177, 663] on label "Employee Retention Rate" at bounding box center [371, 651] width 599 height 38
click at [84, 638] on input "Employee Retention Rate" at bounding box center [78, 632] width 12 height 12
radio input "true"
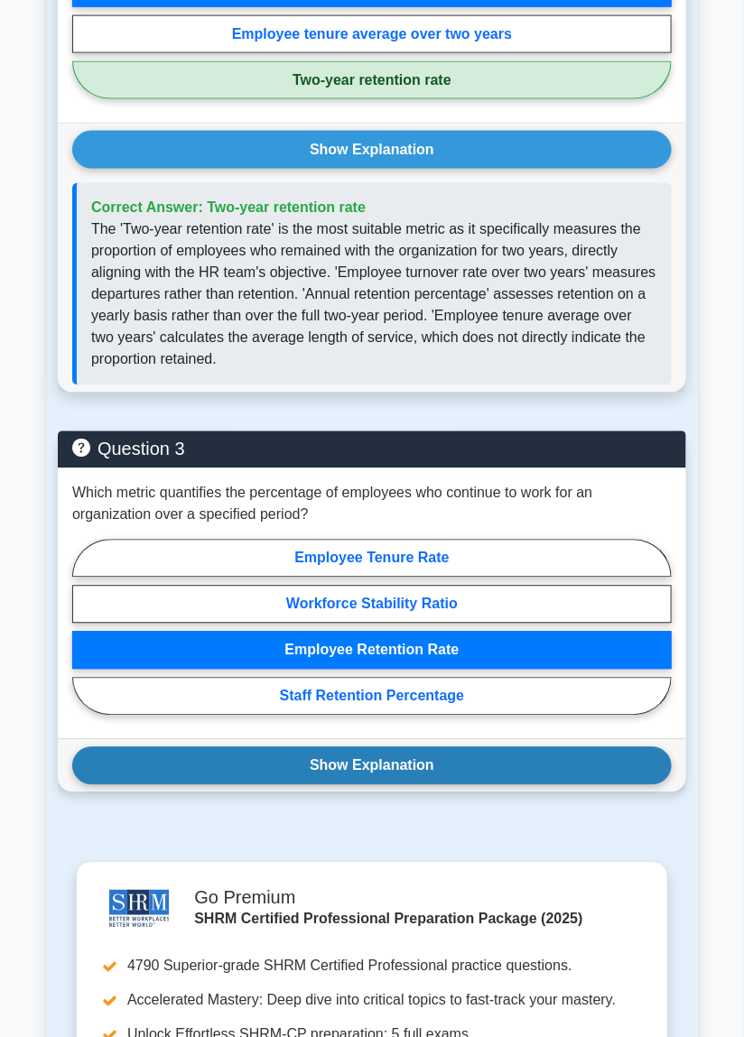
click at [163, 762] on button "Show Explanation" at bounding box center [371, 766] width 599 height 38
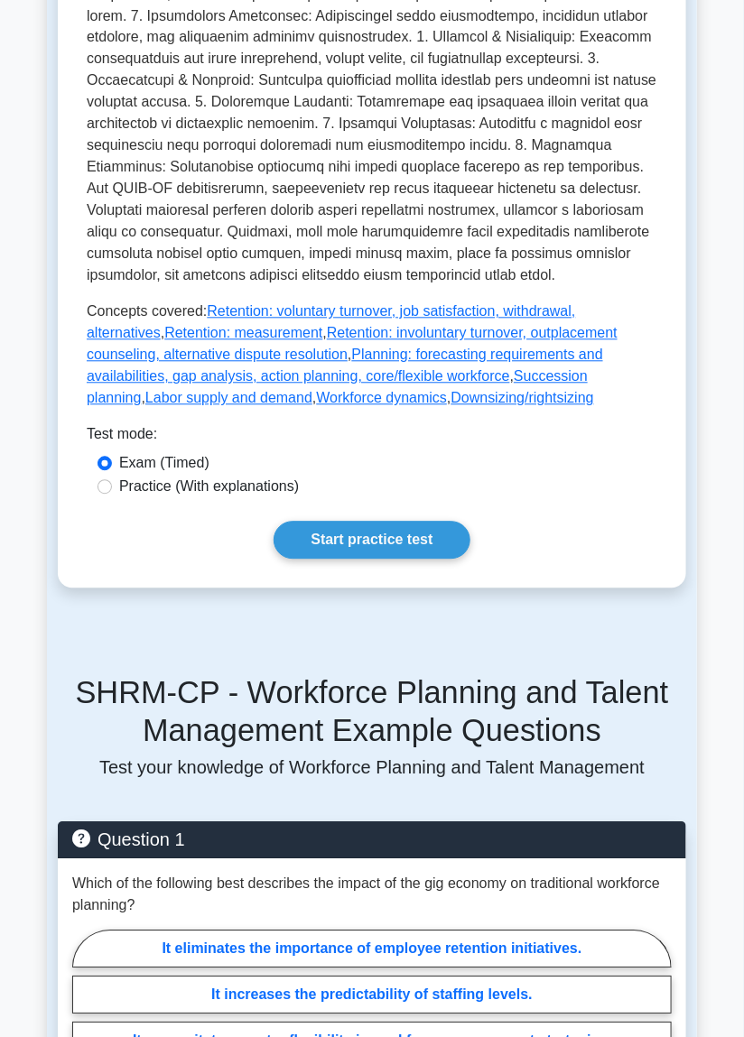
scroll to position [754, 0]
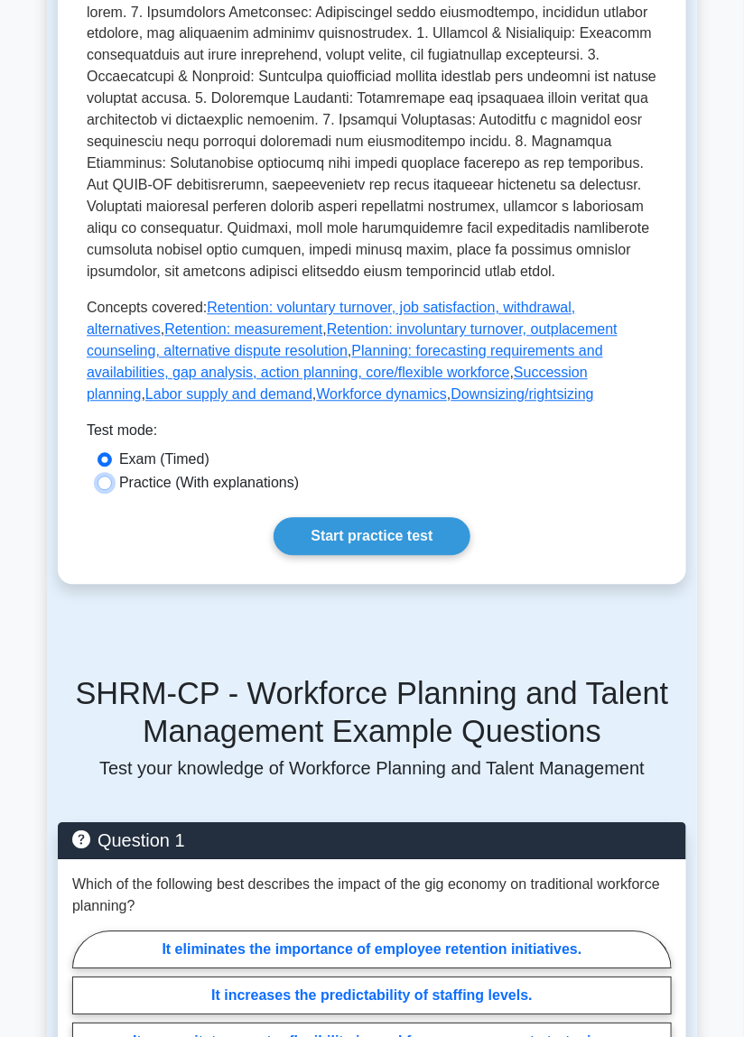
click at [100, 486] on input "Practice (With explanations)" at bounding box center [104, 484] width 14 height 14
radio input "true"
click at [404, 526] on link "Start practice test" at bounding box center [372, 537] width 196 height 38
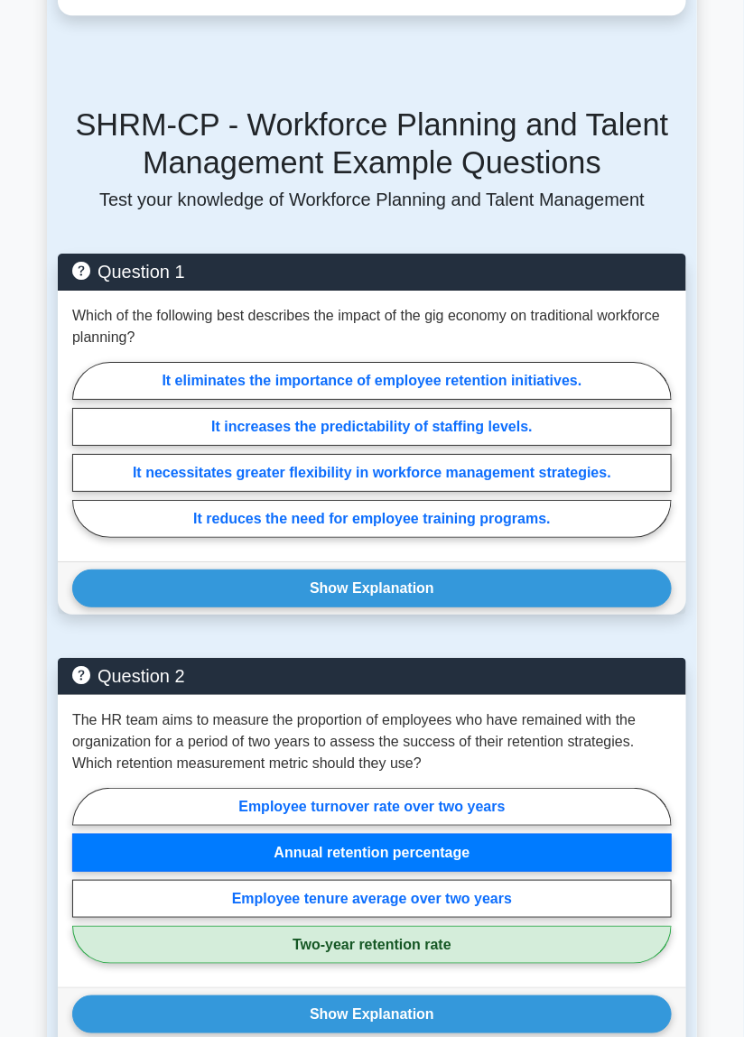
scroll to position [1327, 0]
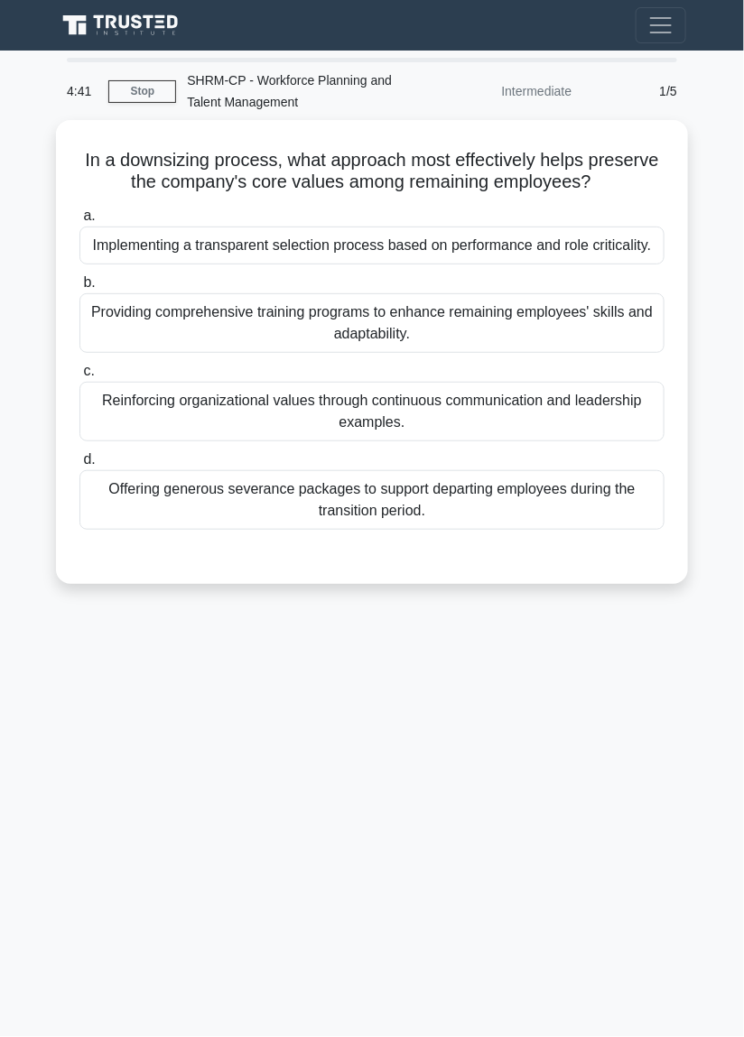
scroll to position [13, 0]
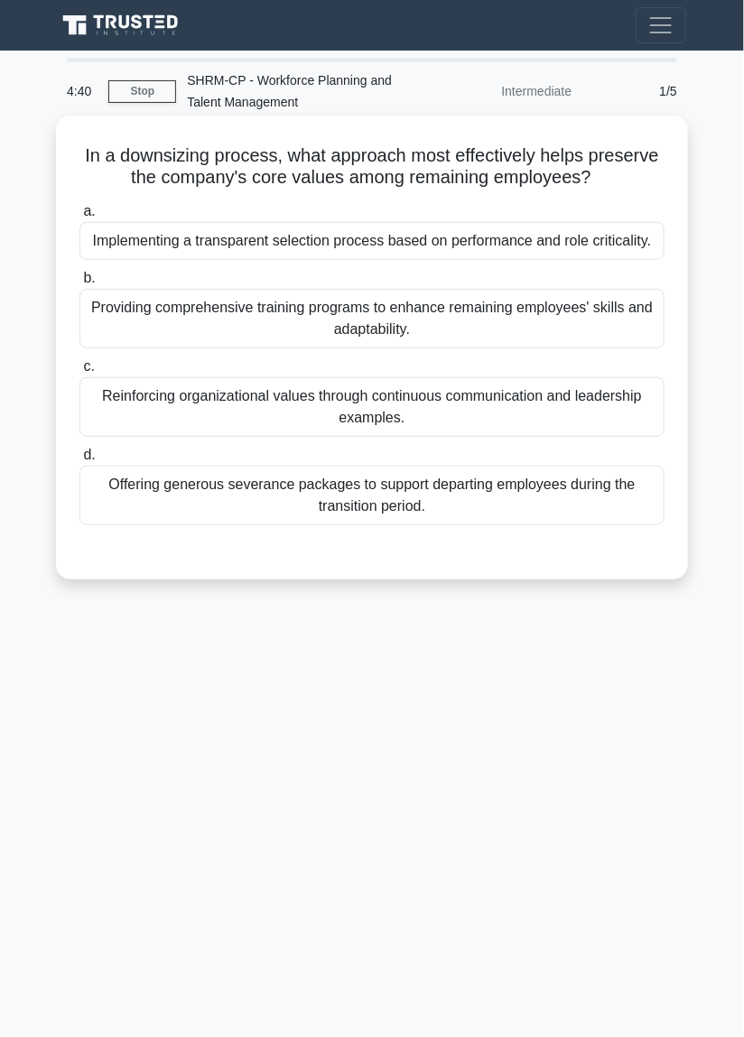
click at [600, 484] on div "Offering generous severance packages to support departing employees during the …" at bounding box center [371, 496] width 585 height 60
click at [79, 461] on input "d. Offering generous severance packages to support departing employees during t…" at bounding box center [79, 456] width 0 height 12
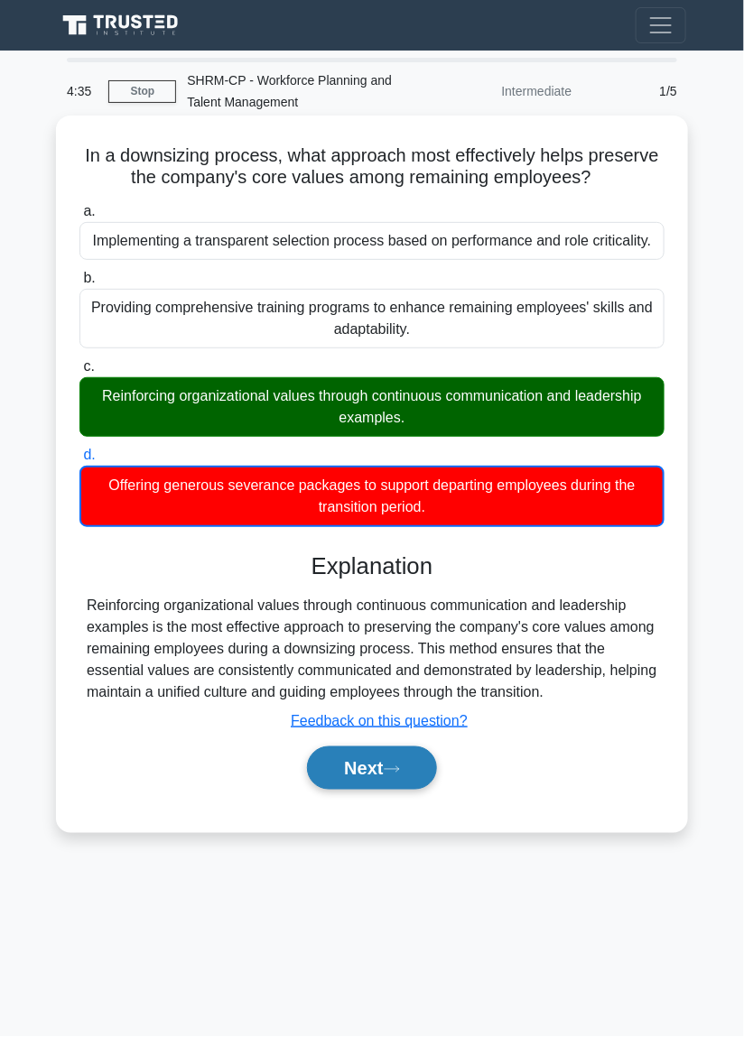
click at [358, 760] on button "Next" at bounding box center [371, 768] width 129 height 43
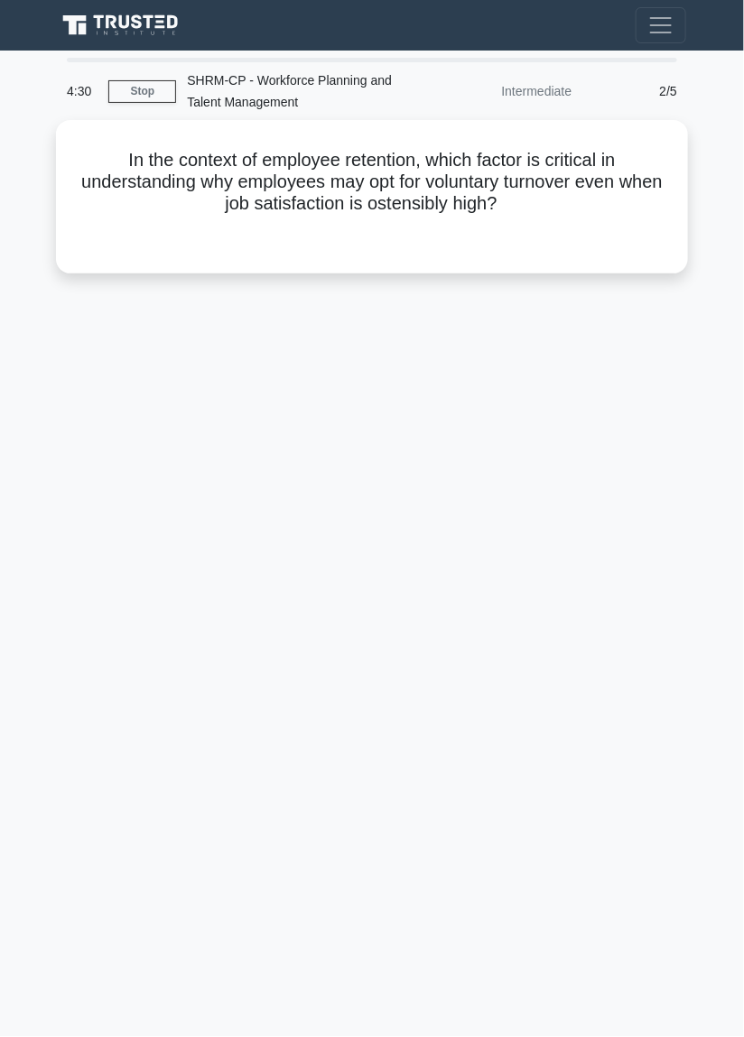
click at [617, 496] on div "4:30 Stop SHRM-CP - Workforce Planning and Talent Management Intermediate 2/5 I…" at bounding box center [372, 509] width 650 height 903
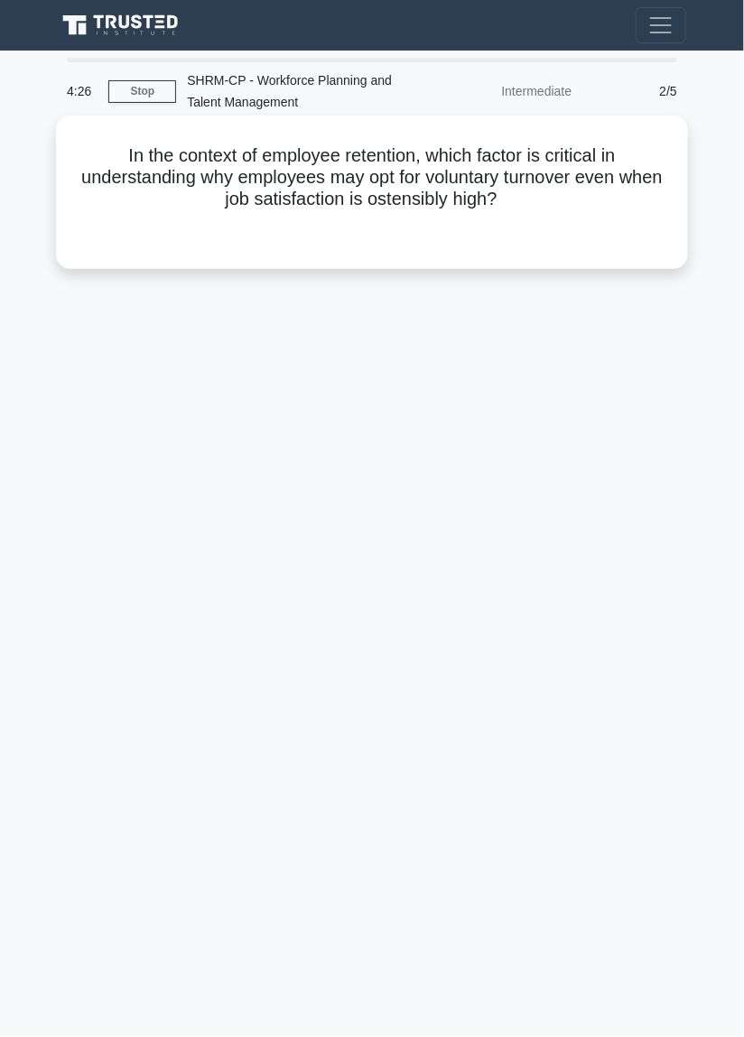
click at [601, 144] on h5 "In the context of employee retention, which factor is critical in understanding…" at bounding box center [372, 177] width 589 height 67
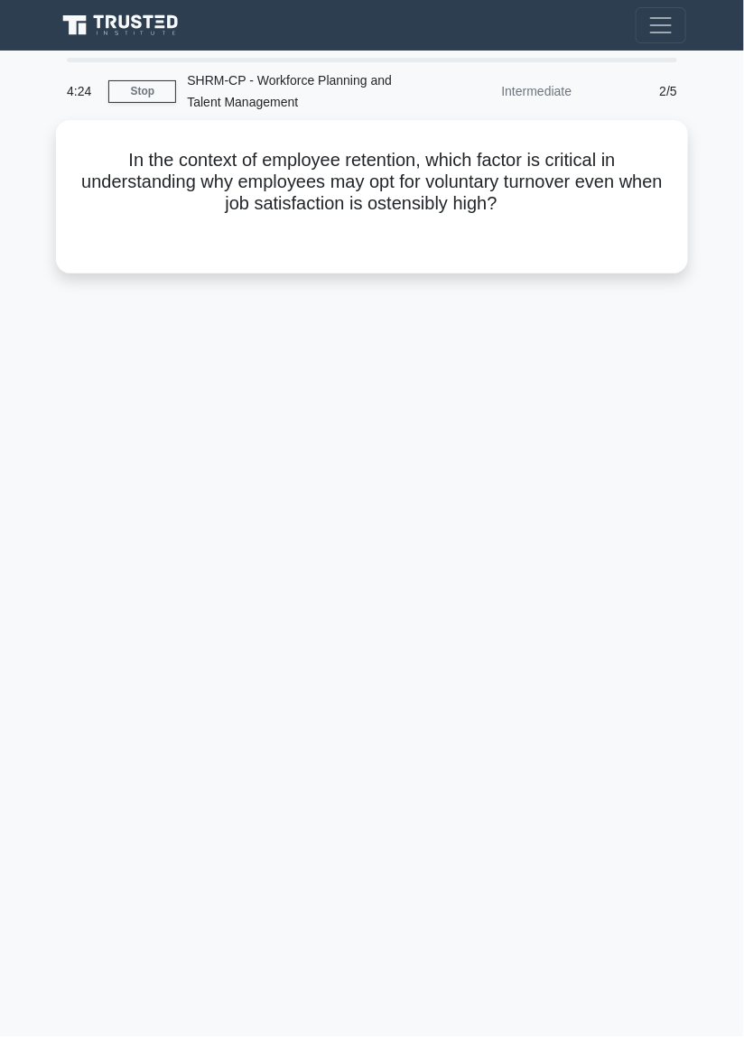
click at [611, 468] on div "4:24 Stop SHRM-CP - Workforce Planning and Talent Management Intermediate 2/5 I…" at bounding box center [372, 509] width 650 height 903
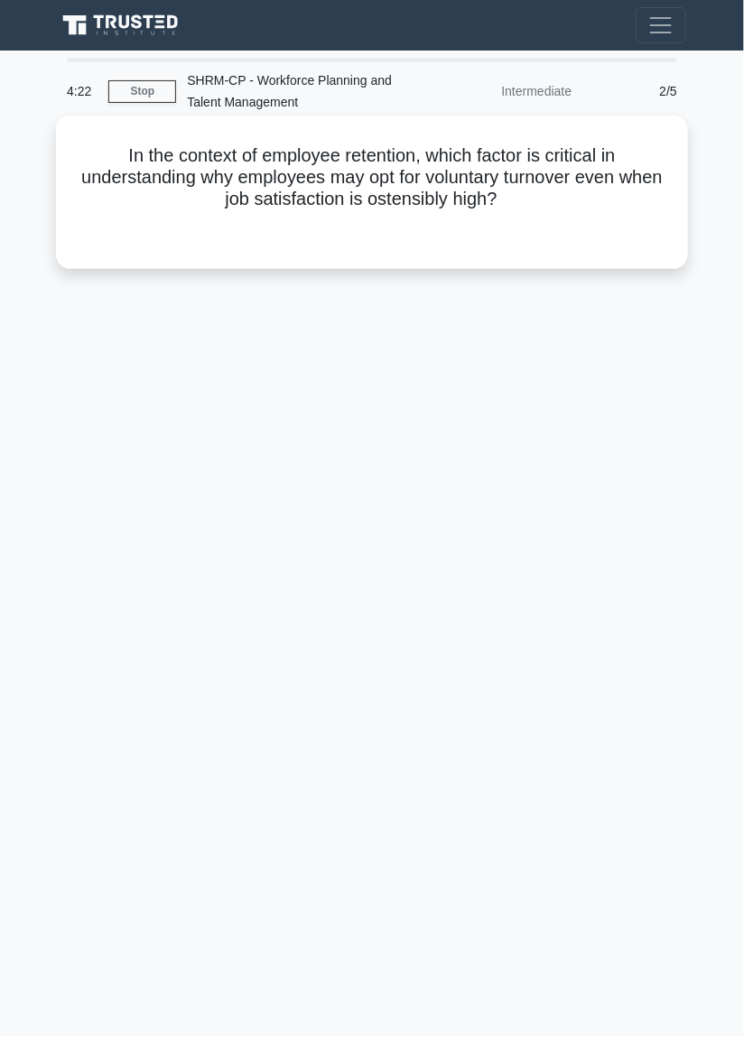
click at [443, 170] on div "In the context of employee retention, which factor is critical in understanding…" at bounding box center [371, 192] width 617 height 139
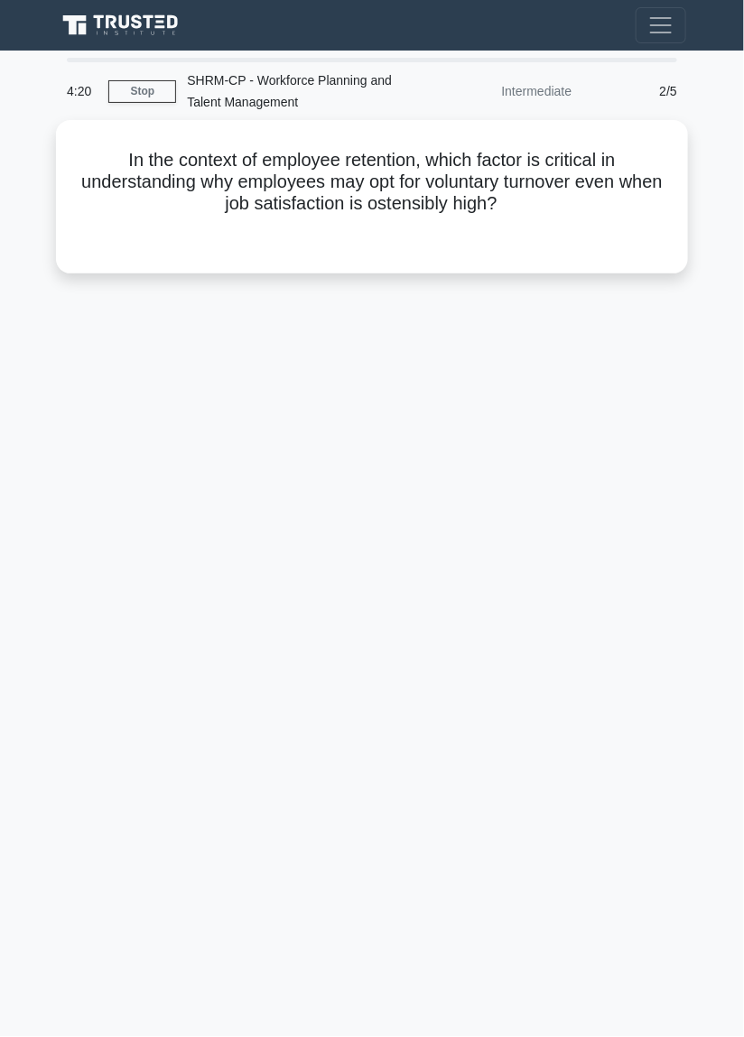
click at [672, 73] on div "2/5" at bounding box center [635, 91] width 106 height 36
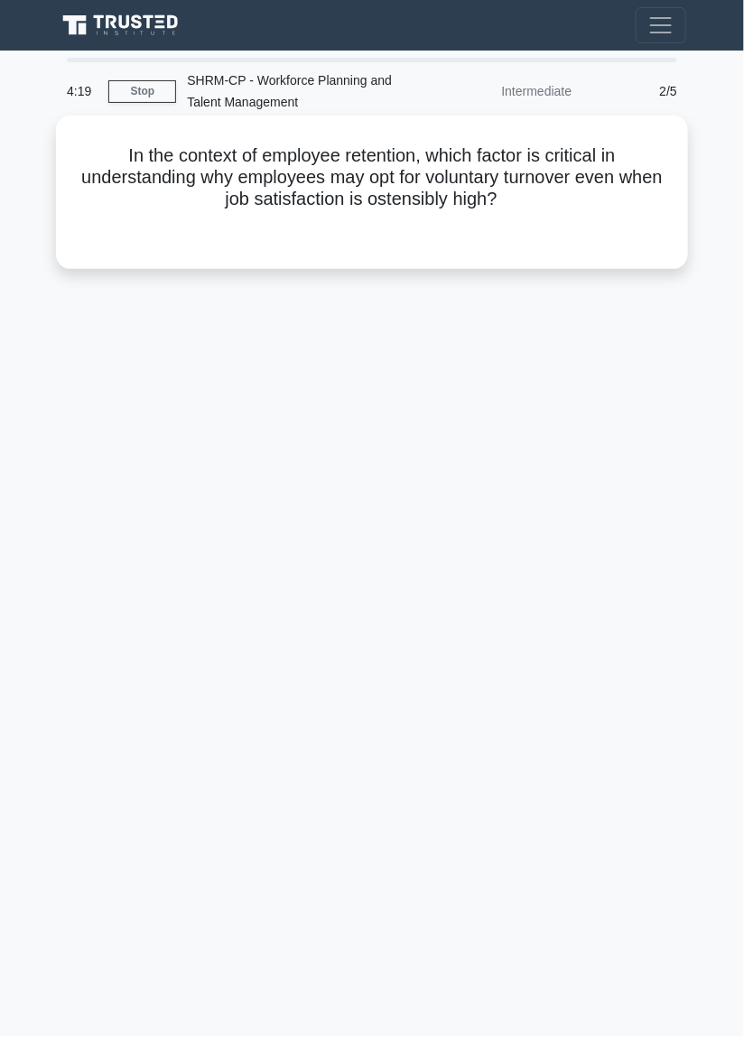
click at [466, 159] on h5 "In the context of employee retention, which factor is critical in understanding…" at bounding box center [372, 177] width 589 height 67
click at [424, 144] on h5 "In the context of employee retention, which factor is critical in understanding…" at bounding box center [372, 177] width 589 height 67
